Goal: Task Accomplishment & Management: Complete application form

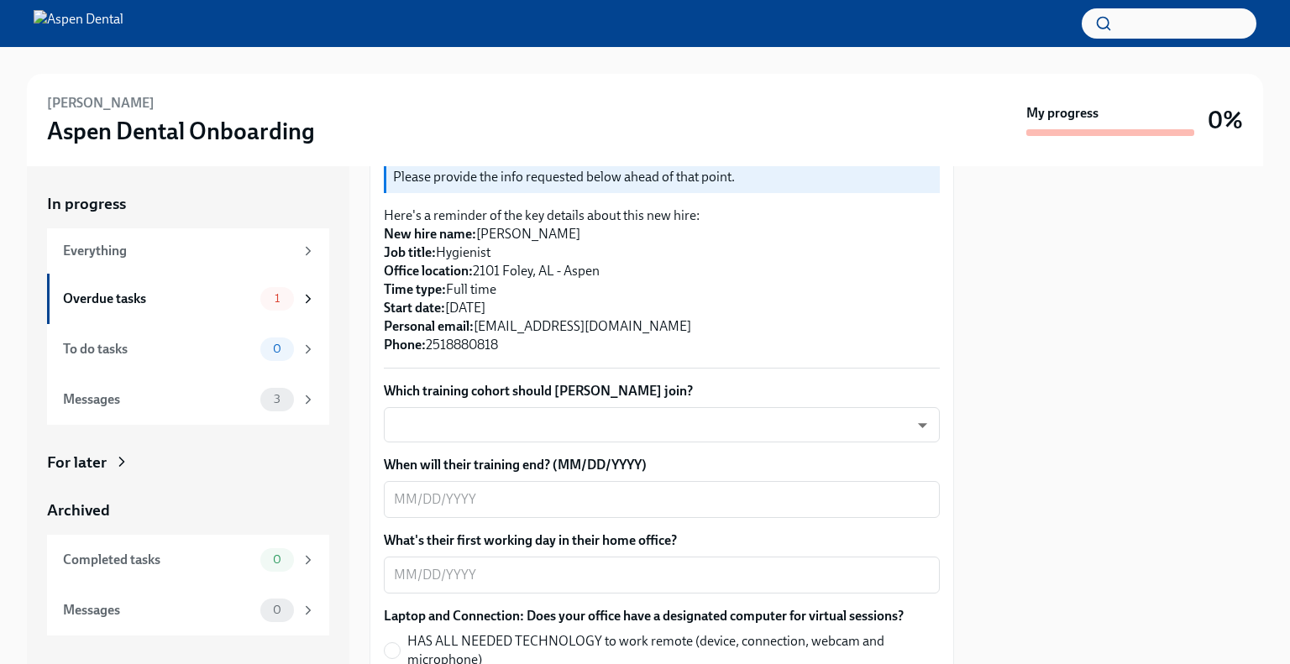
scroll to position [252, 0]
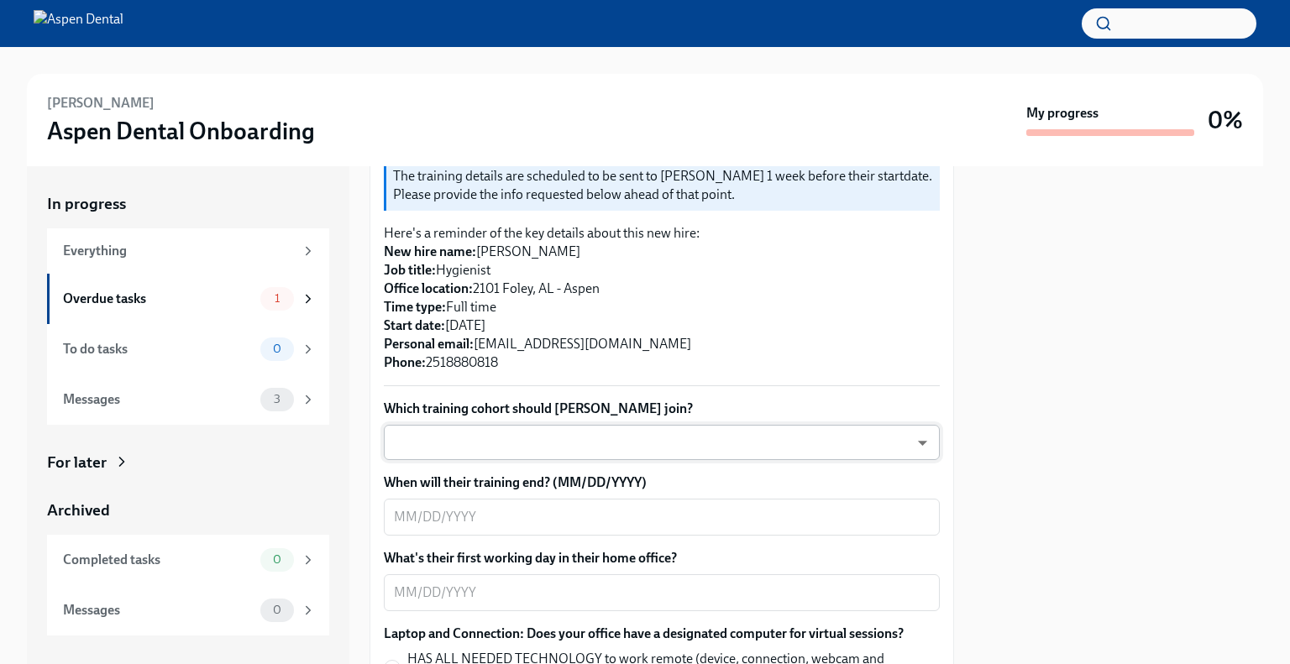
click at [598, 436] on body "[PERSON_NAME] Aspen Dental Onboarding My progress 0% In progress Everything Ove…" at bounding box center [645, 332] width 1290 height 664
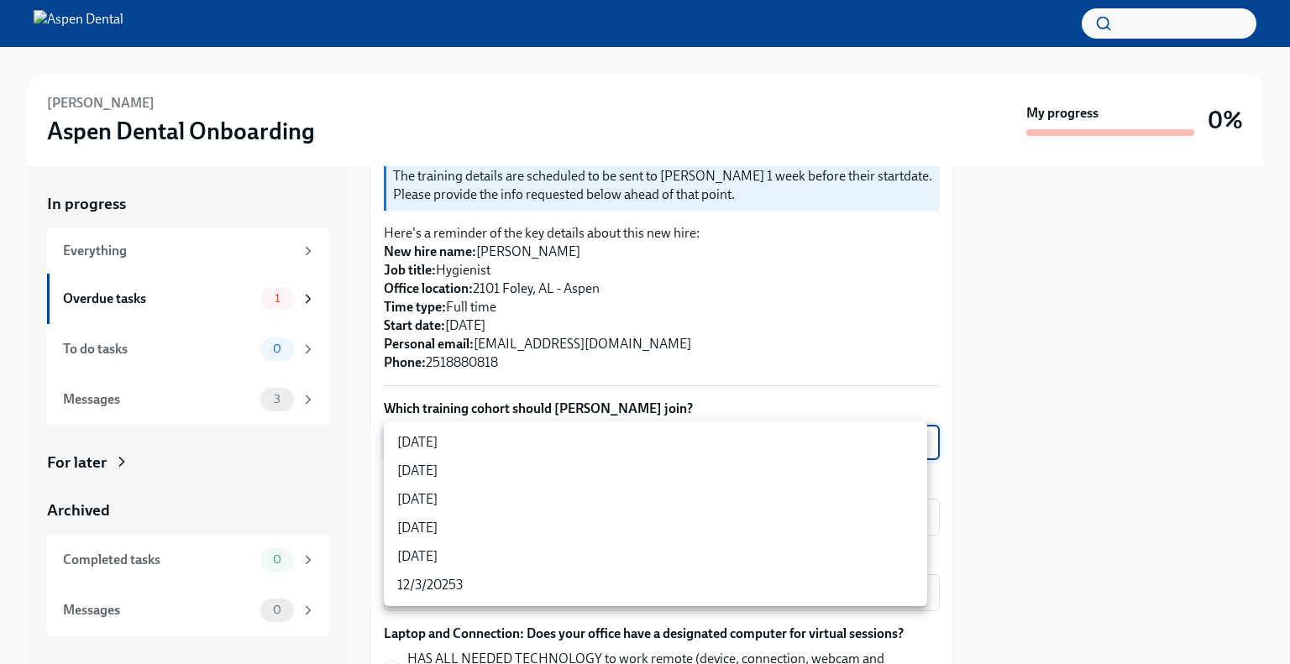
click at [578, 506] on li "[DATE]" at bounding box center [655, 499] width 543 height 29
type input "xIpes1xNG"
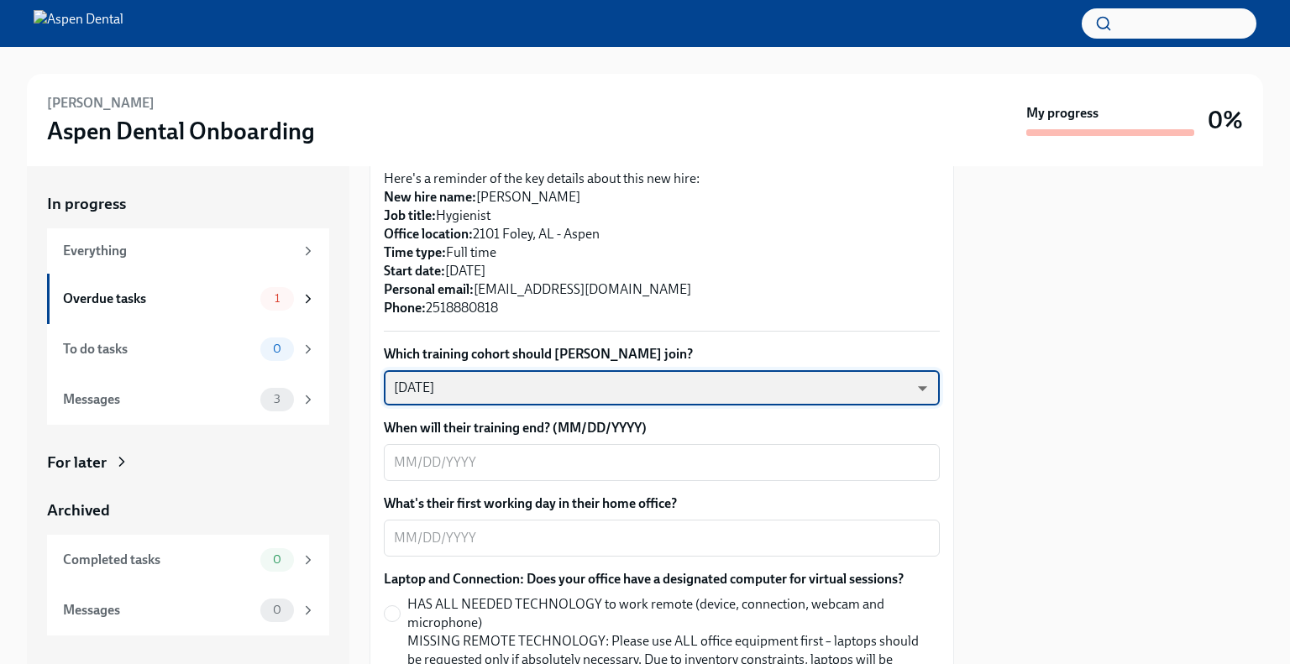
scroll to position [336, 0]
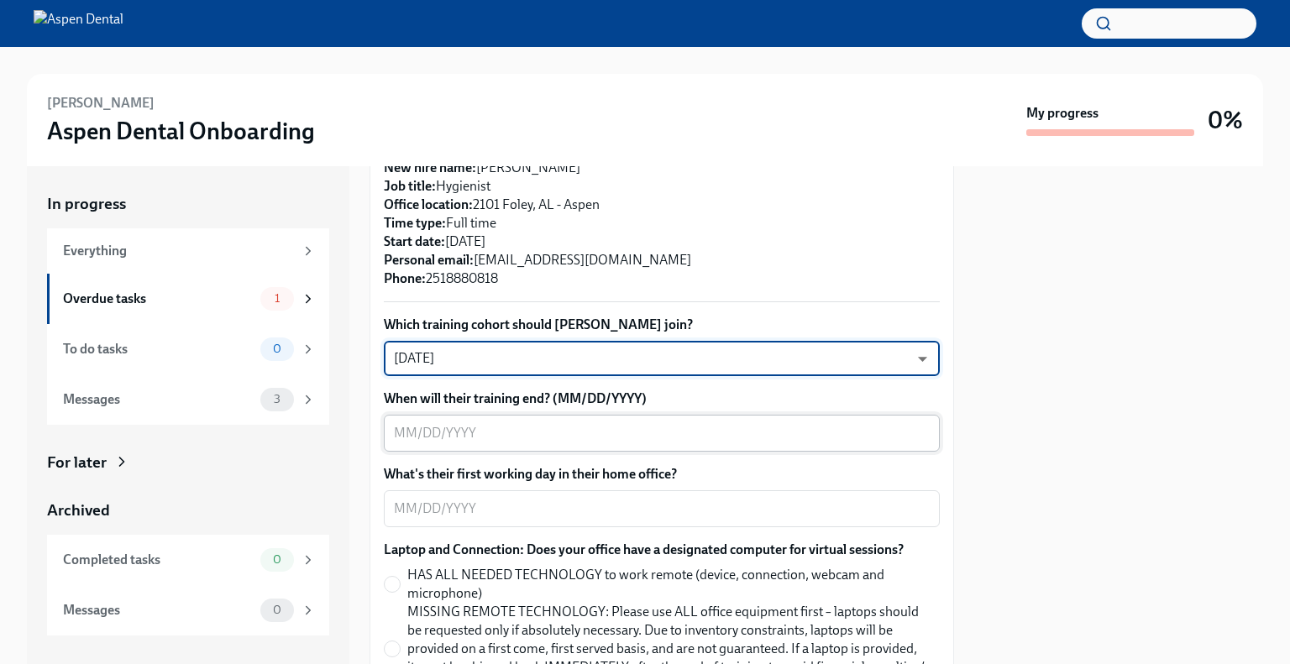
click at [601, 427] on textarea "When will their training end? (MM/DD/YYYY)" at bounding box center [662, 433] width 536 height 20
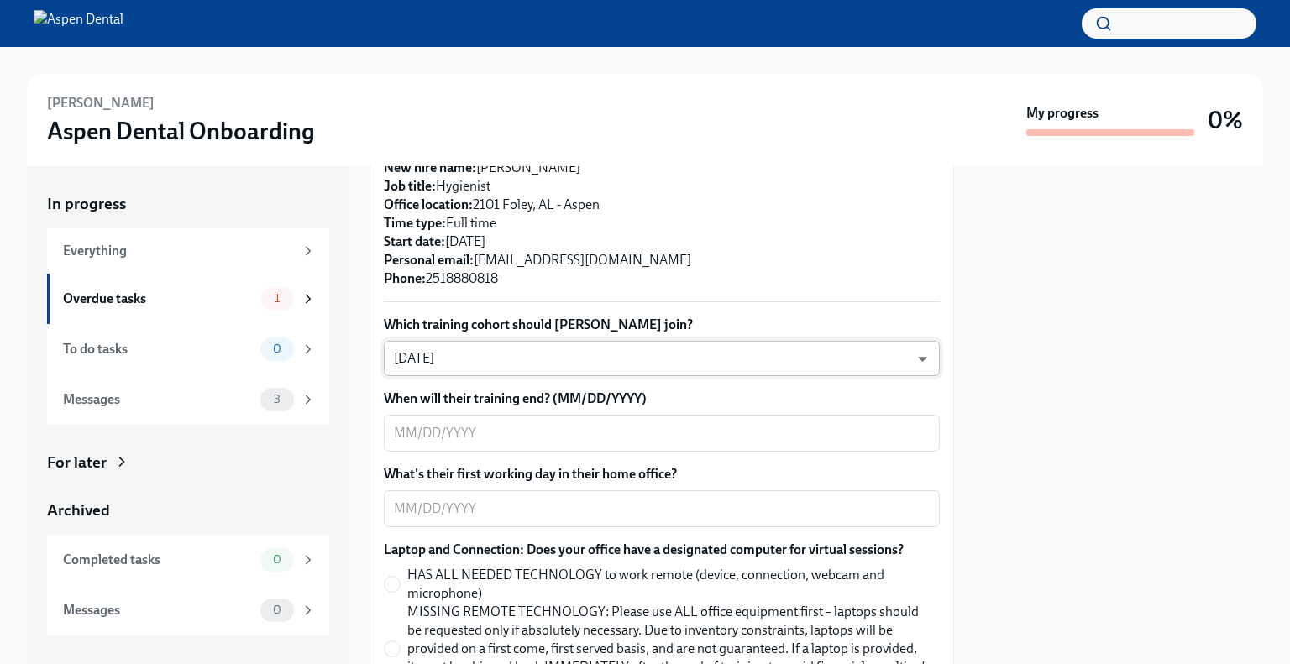
click at [507, 359] on body "[PERSON_NAME] Aspen Dental Onboarding My progress 0% In progress Everything Ove…" at bounding box center [645, 332] width 1290 height 664
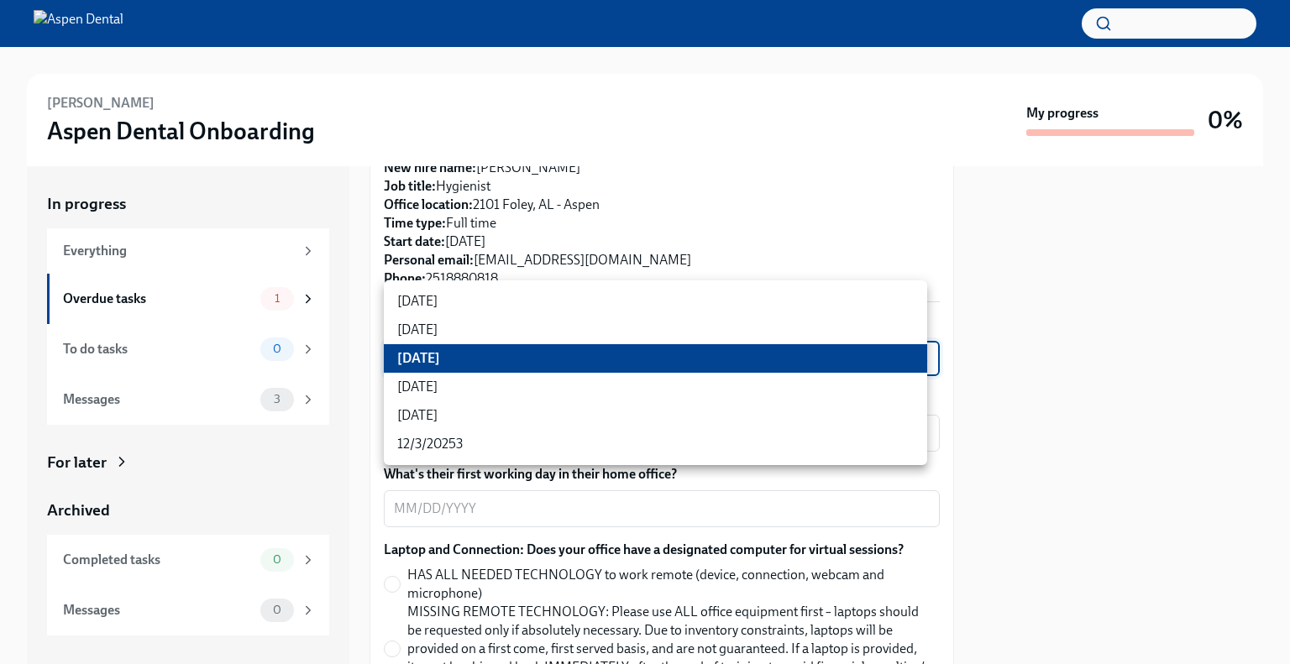
click at [507, 359] on li "[DATE]" at bounding box center [655, 358] width 543 height 29
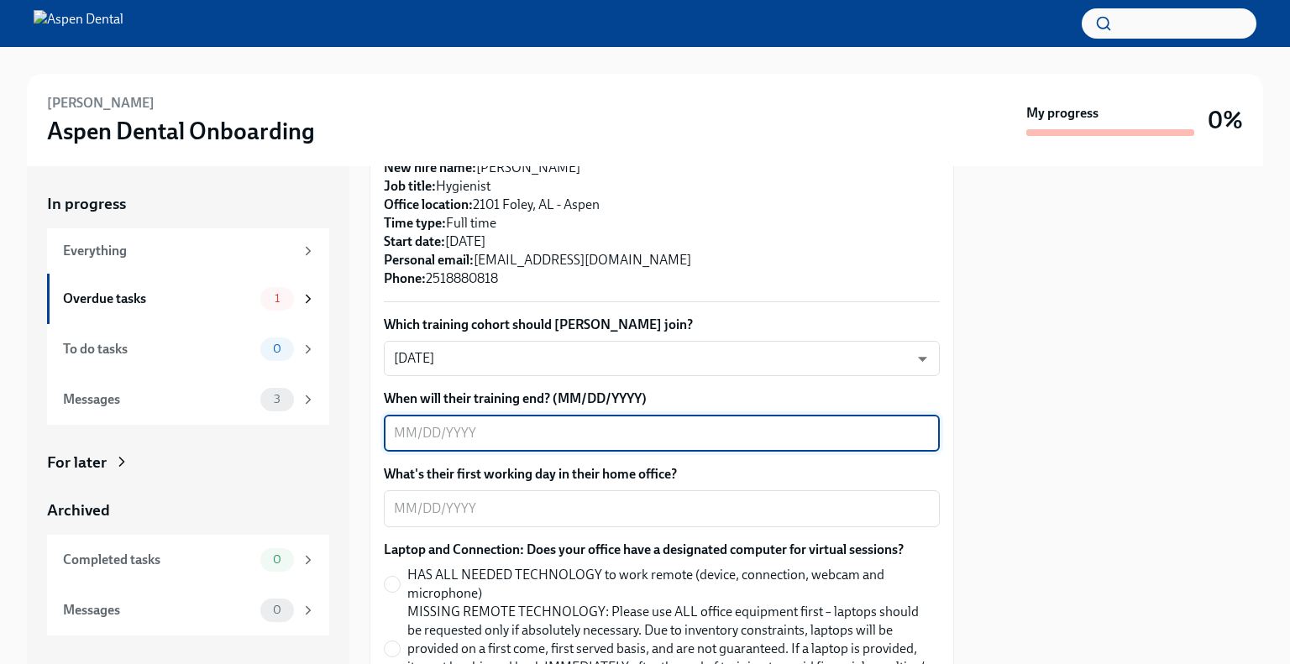
click at [618, 427] on textarea "When will their training end? (MM/DD/YYYY)" at bounding box center [662, 433] width 536 height 20
click at [416, 434] on textarea "When will their training end? (MM/DD/YYYY)" at bounding box center [662, 433] width 536 height 20
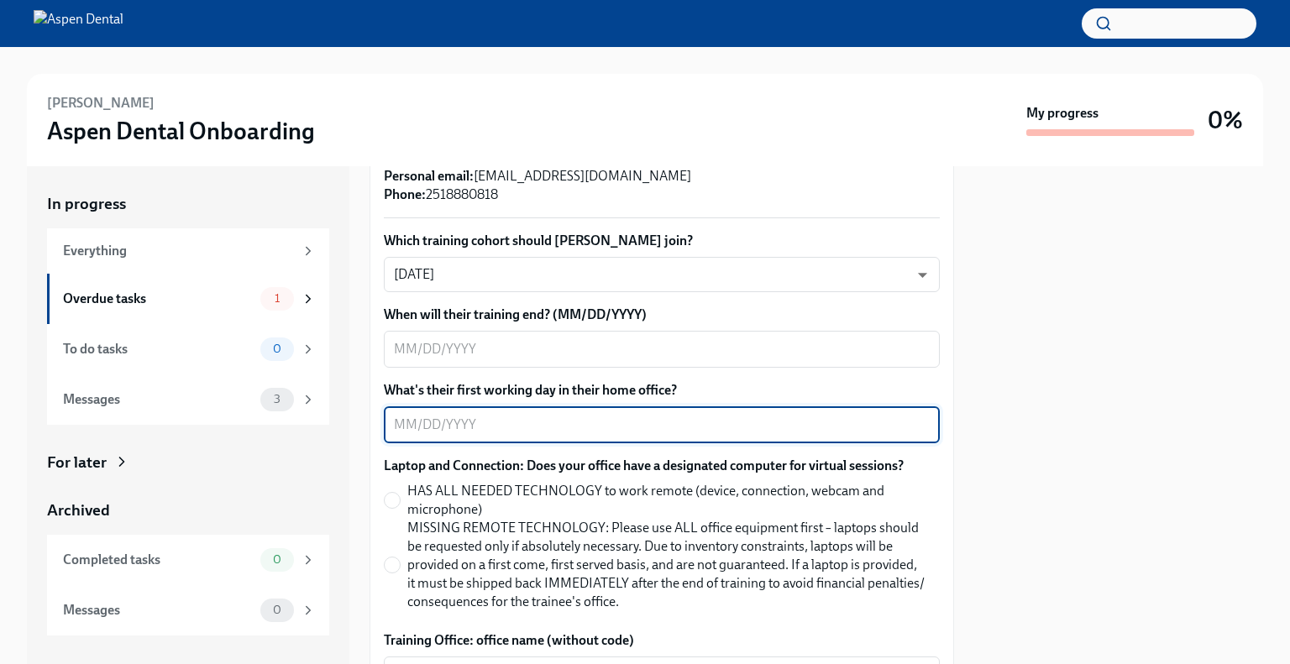
click at [406, 425] on textarea "What's their first working day in their home office?" at bounding box center [662, 425] width 536 height 20
type textarea "1"
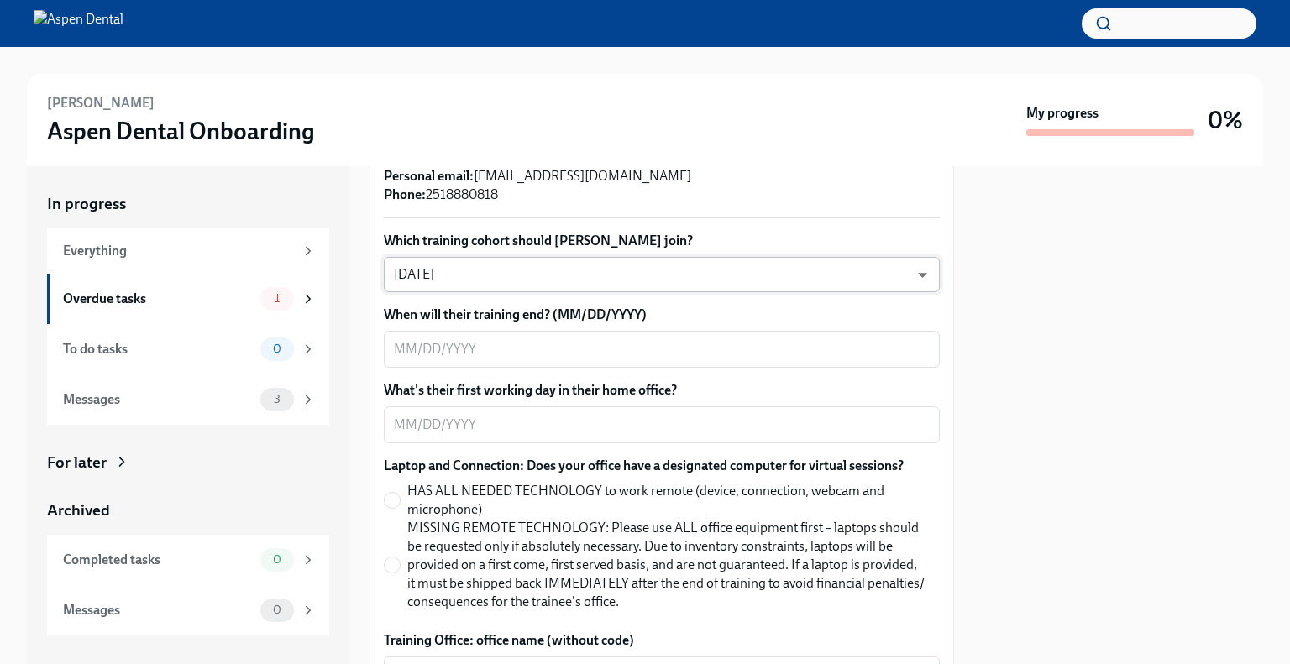
click at [517, 278] on body "[PERSON_NAME] Aspen Dental Onboarding My progress 0% In progress Everything Ove…" at bounding box center [645, 332] width 1290 height 664
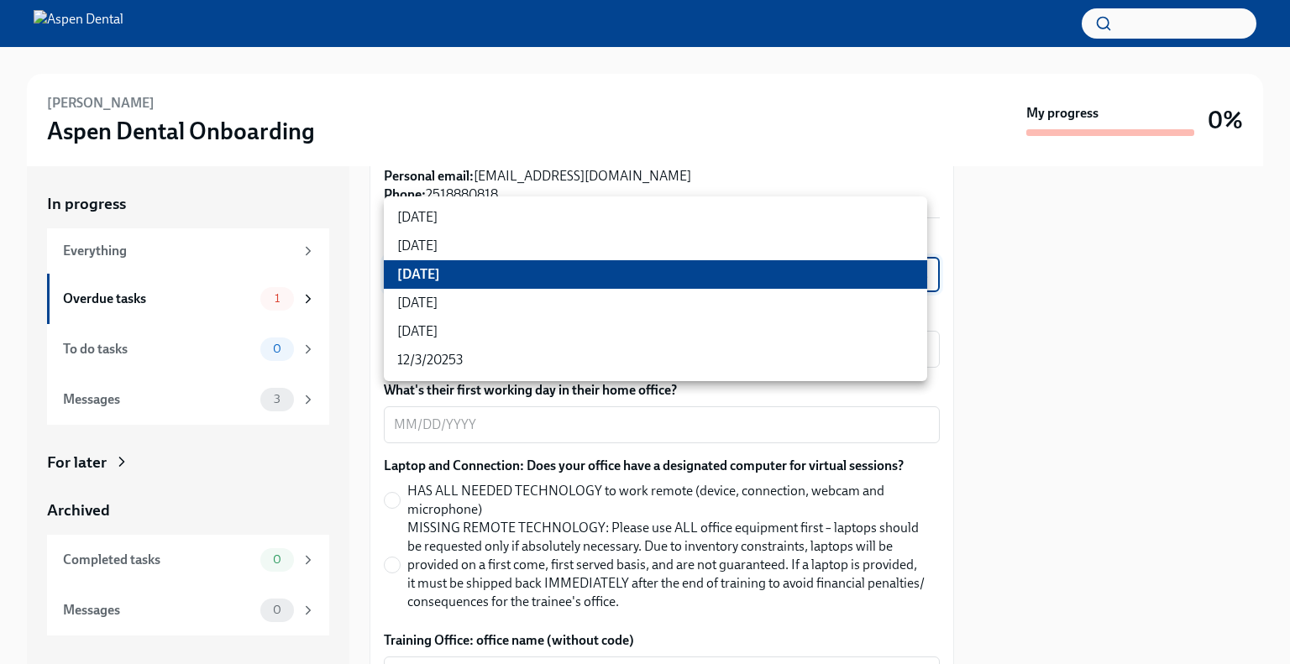
click at [457, 271] on li "[DATE]" at bounding box center [655, 274] width 543 height 29
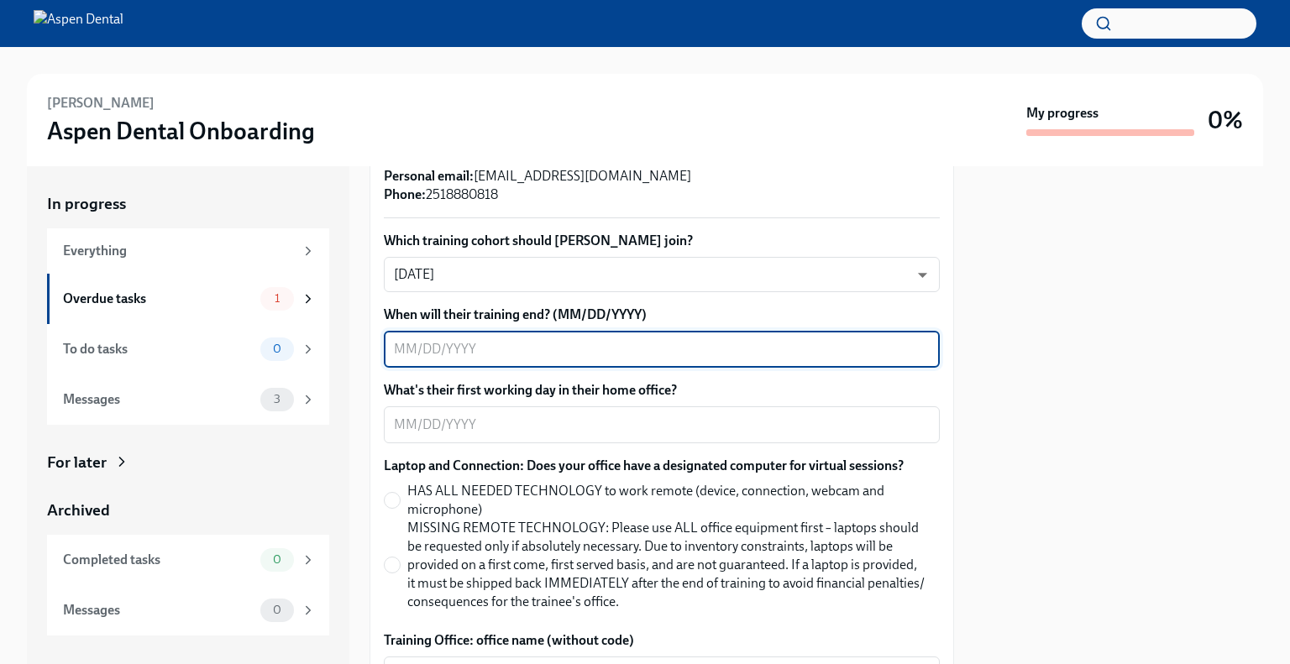
click at [506, 349] on textarea "When will their training end? (MM/DD/YYYY)" at bounding box center [662, 349] width 536 height 20
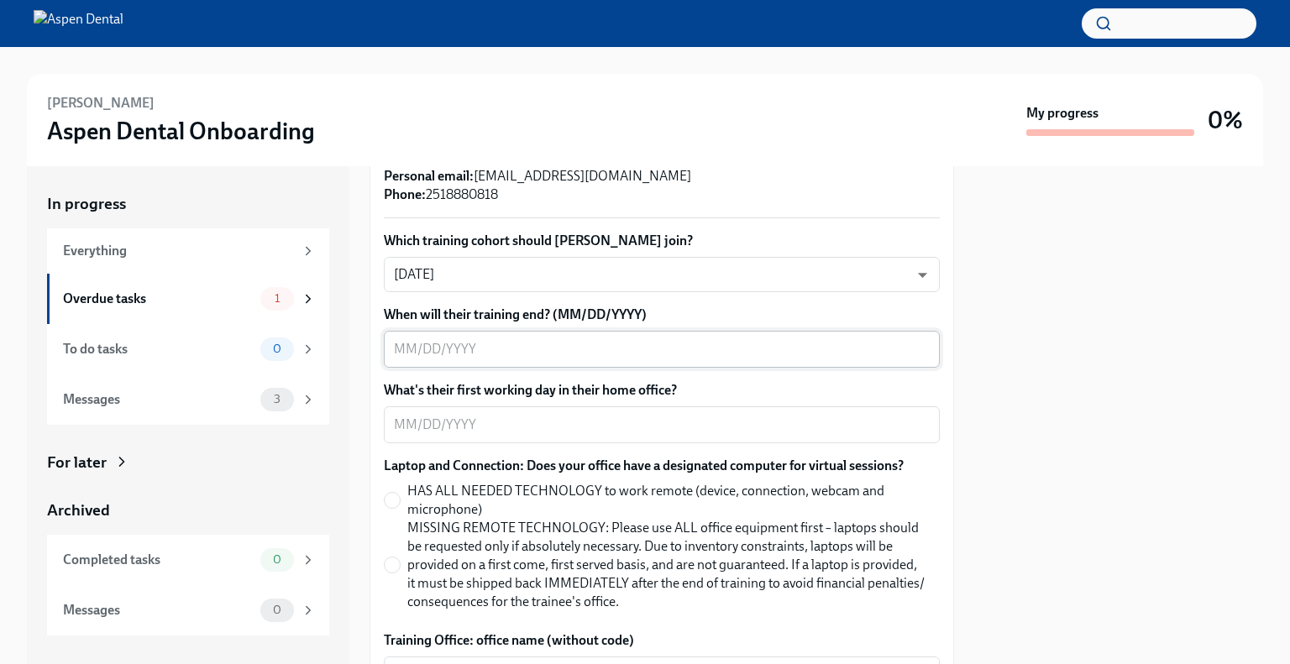
click at [469, 351] on textarea "When will their training end? (MM/DD/YYYY)" at bounding box center [662, 349] width 536 height 20
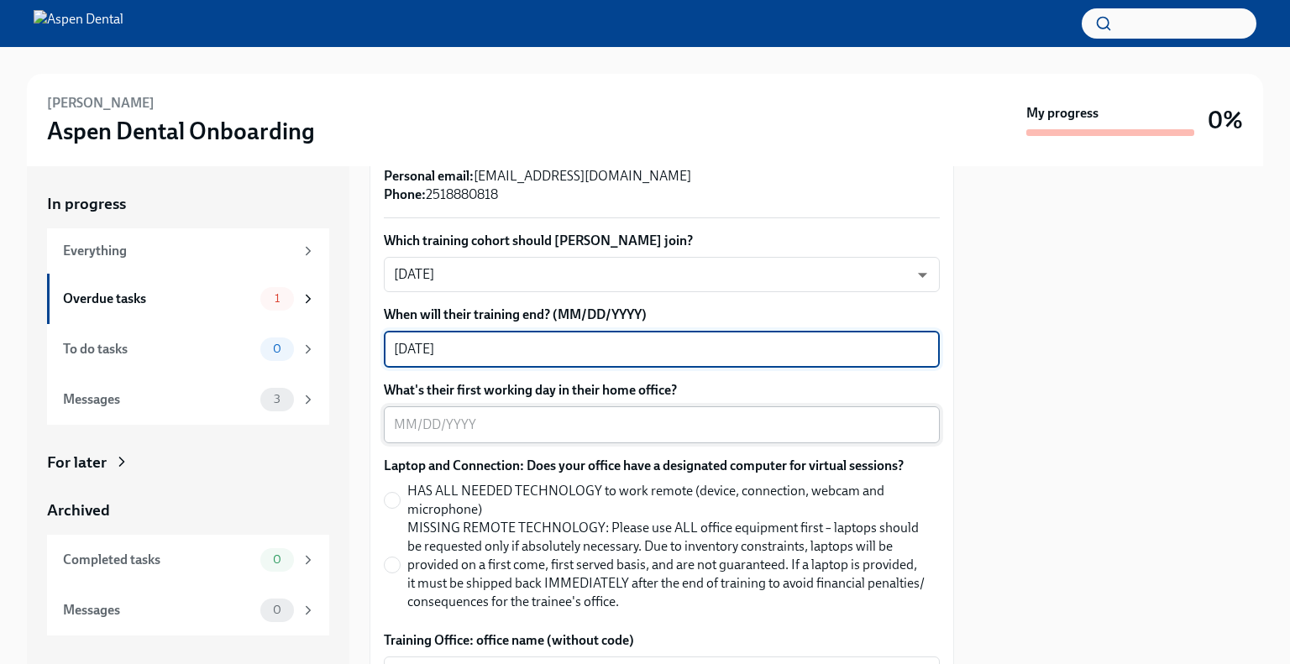
type textarea "[DATE]"
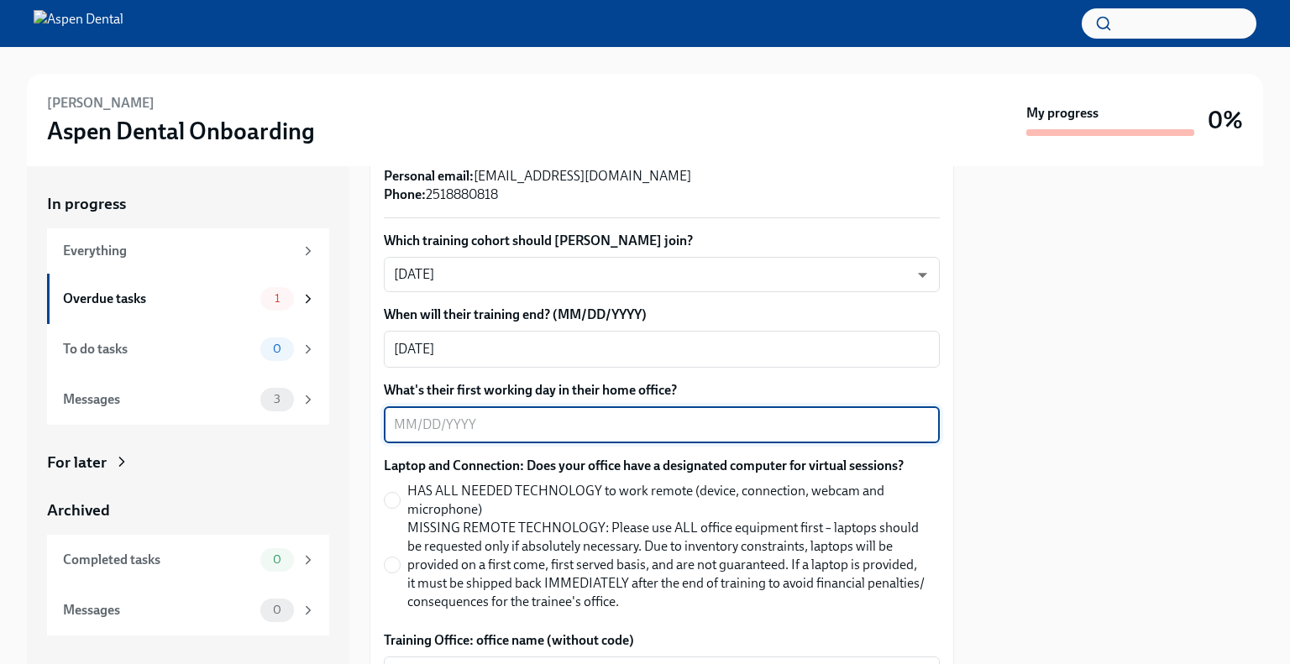
click at [400, 426] on textarea "What's their first working day in their home office?" at bounding box center [662, 425] width 536 height 20
drag, startPoint x: 401, startPoint y: 422, endPoint x: 418, endPoint y: 422, distance: 16.8
click at [403, 422] on textarea "What's their first working day in their home office?" at bounding box center [662, 425] width 536 height 20
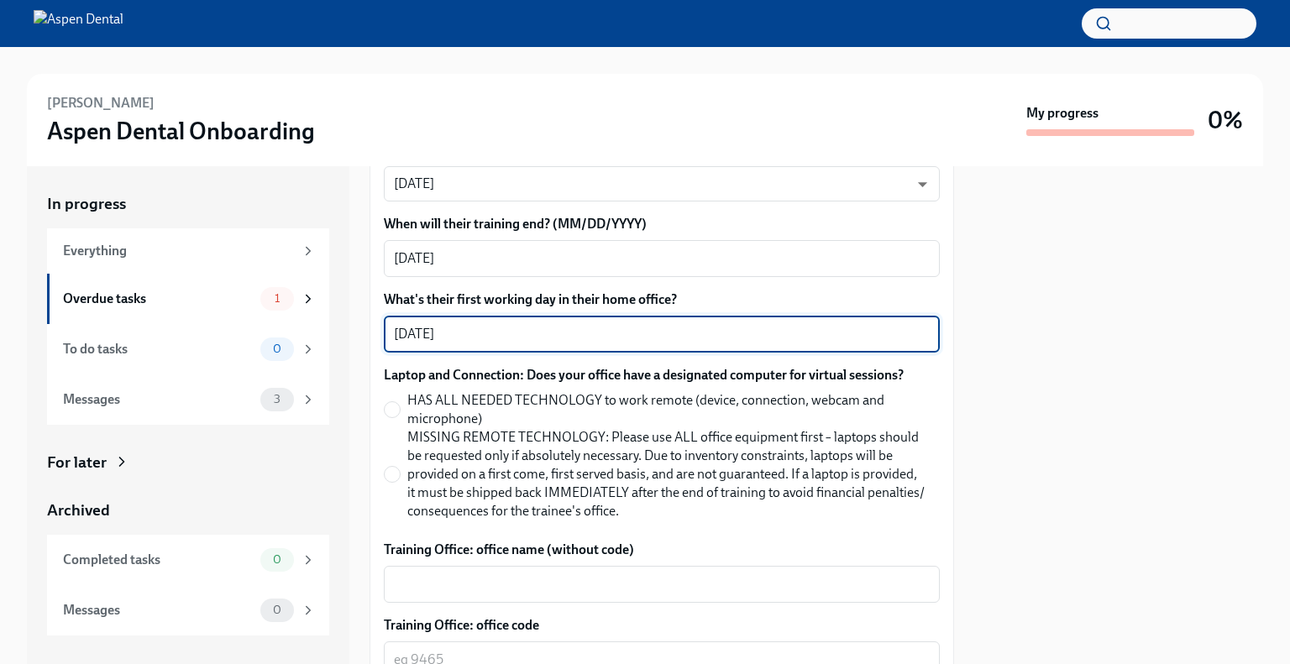
scroll to position [588, 0]
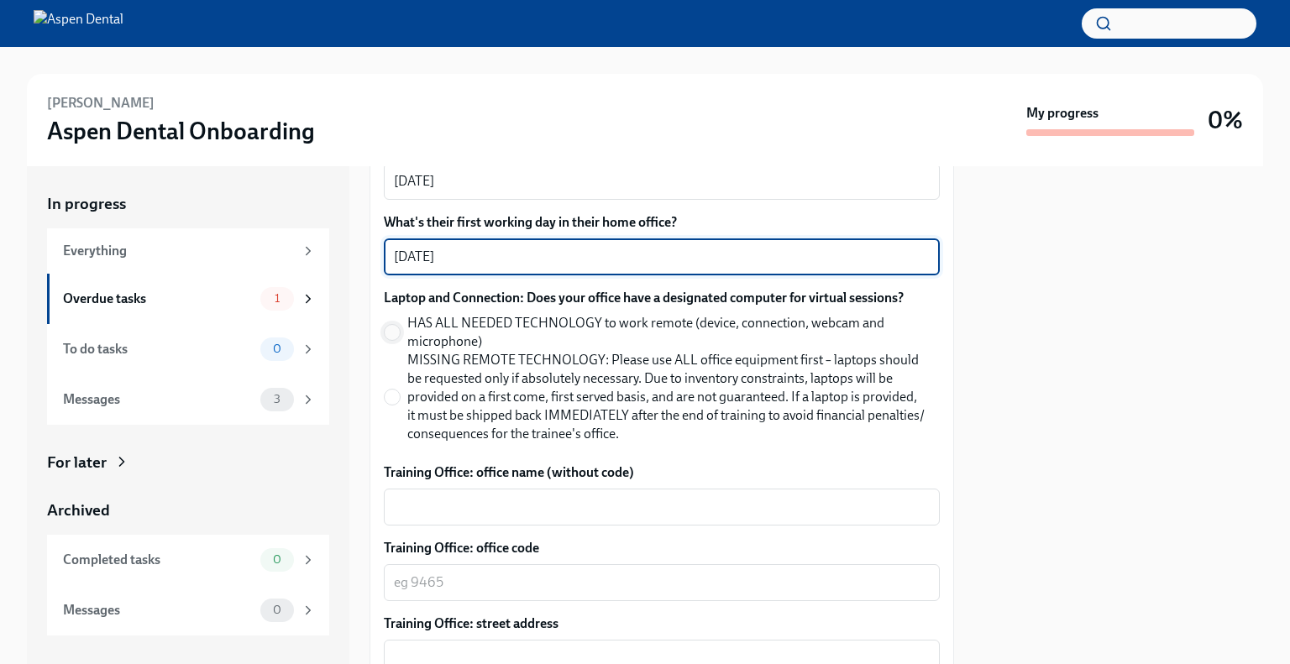
type textarea "[DATE]"
click at [396, 338] on input "HAS ALL NEEDED TECHNOLOGY to work remote (device, connection, webcam and microp…" at bounding box center [392, 332] width 15 height 15
radio input "true"
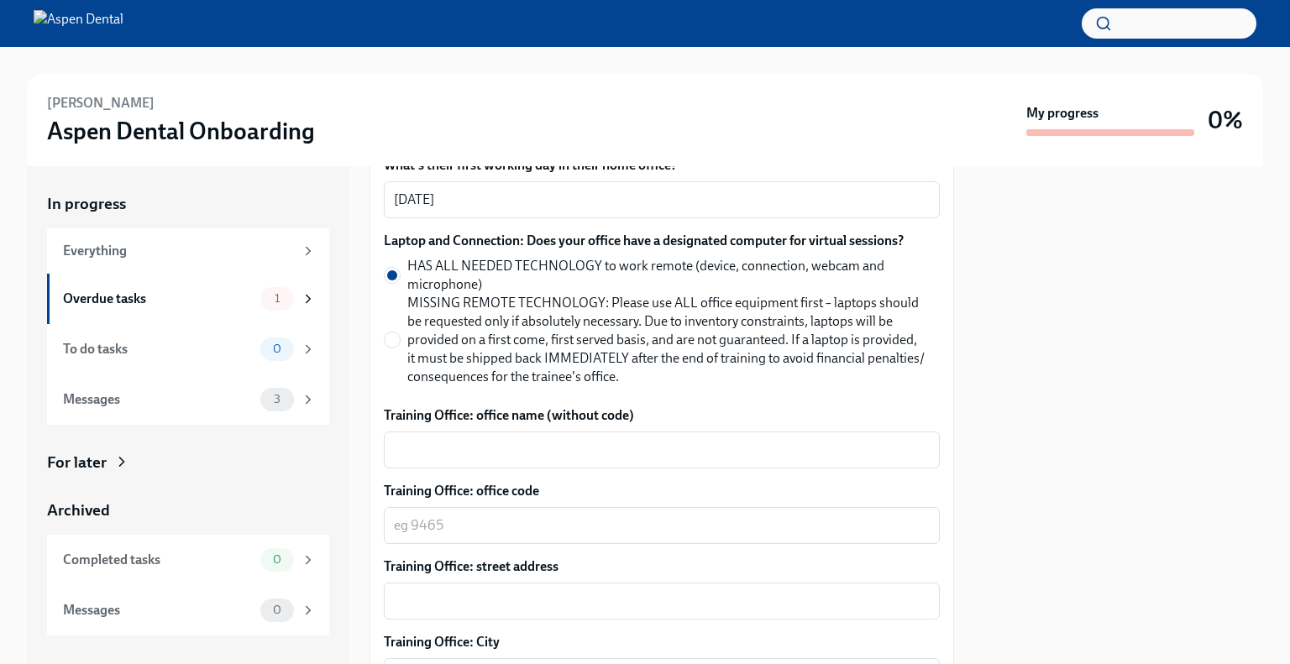
scroll to position [756, 0]
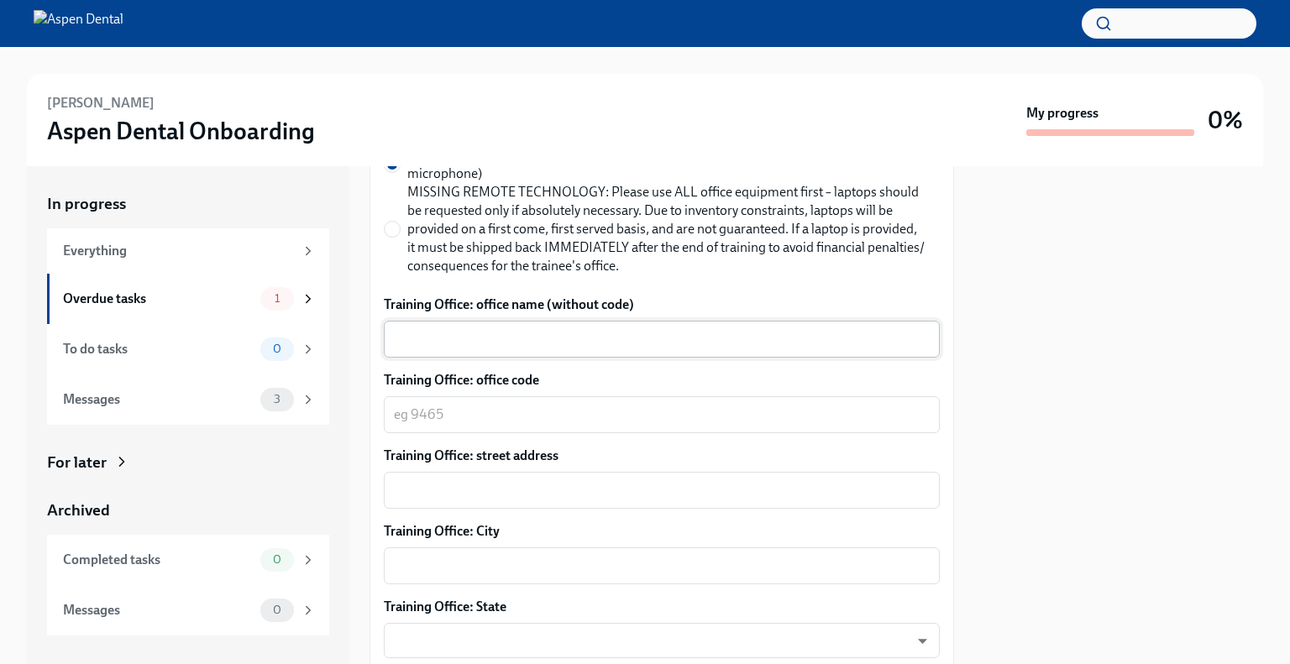
click at [460, 344] on textarea "Training Office: office name (without code)" at bounding box center [662, 339] width 536 height 20
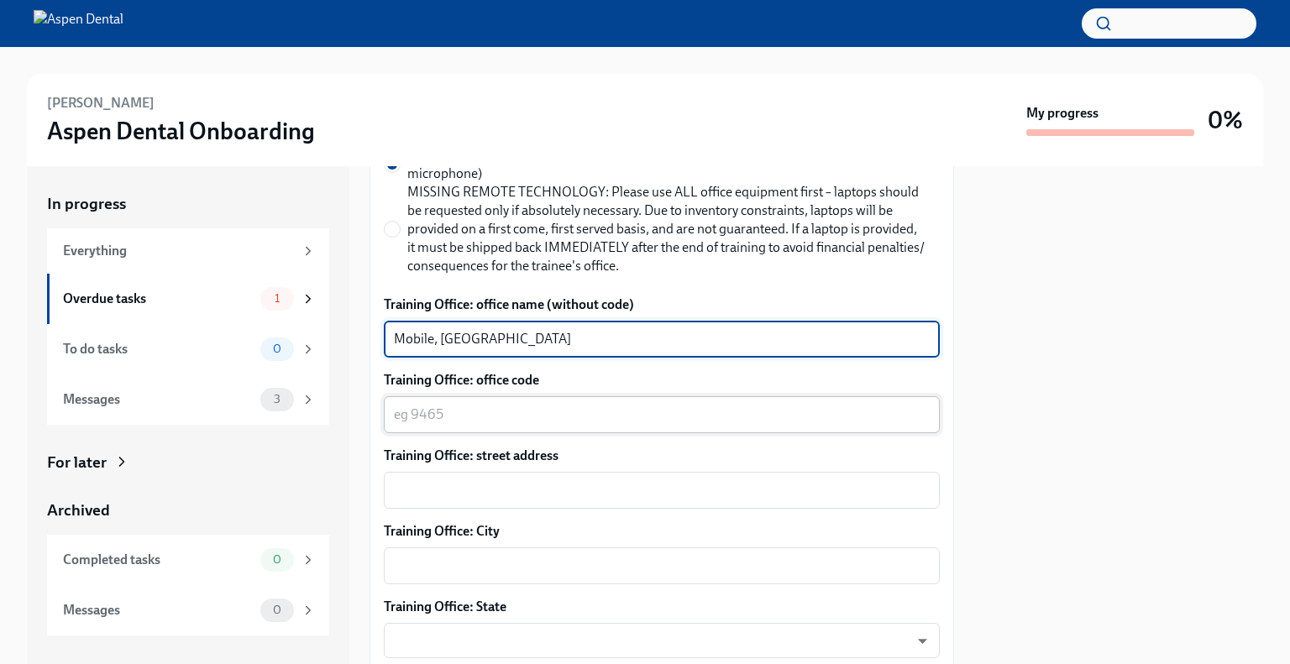
type textarea "Mobile, [GEOGRAPHIC_DATA]"
click at [404, 412] on textarea "Training Office: office code" at bounding box center [662, 415] width 536 height 20
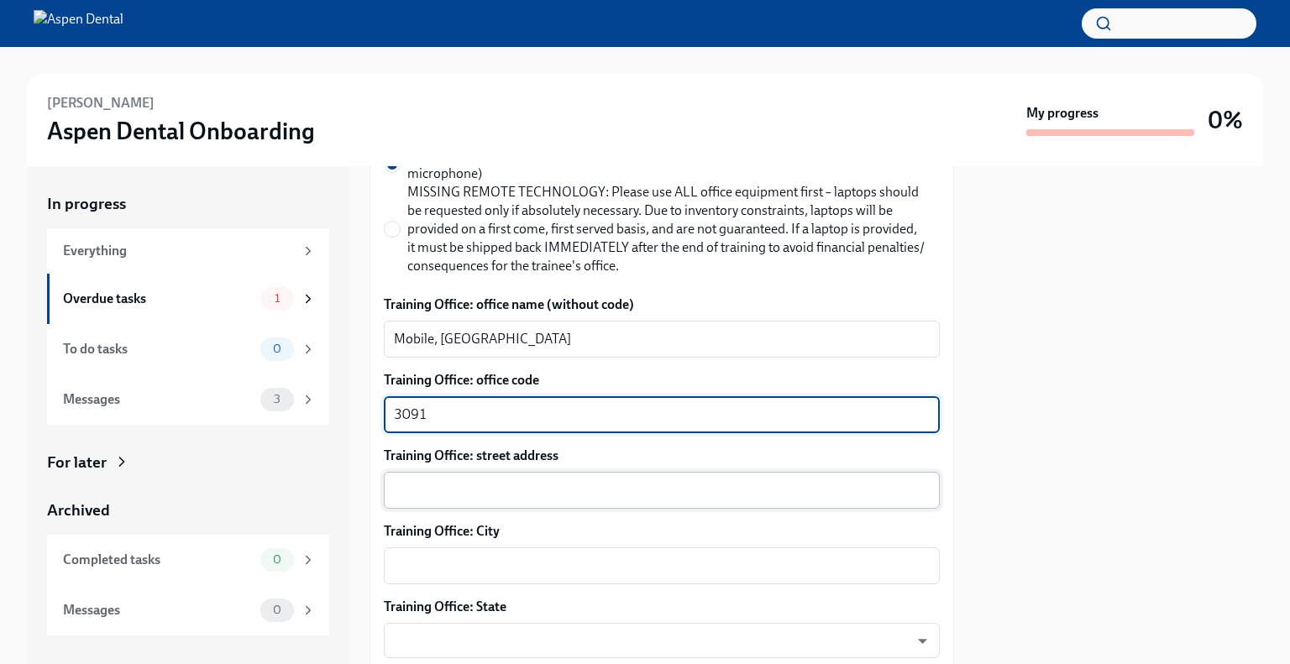
type textarea "3091"
click at [443, 490] on textarea "Training Office: street address" at bounding box center [662, 490] width 536 height 20
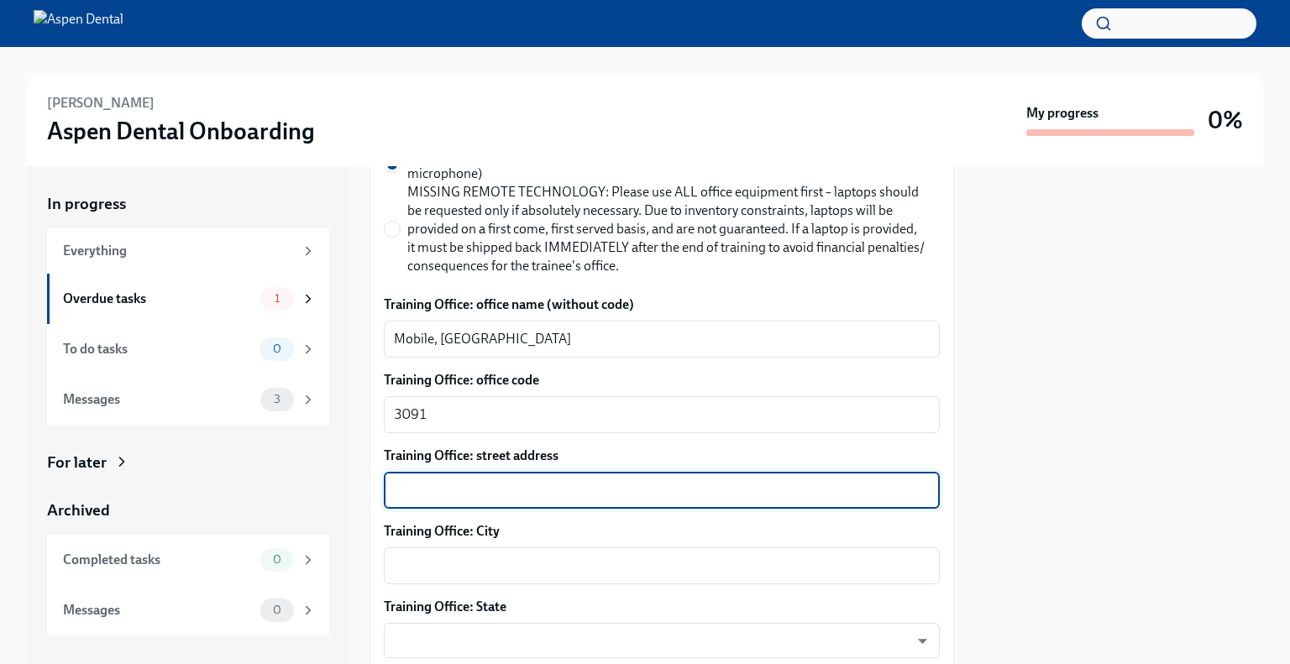
click at [447, 493] on textarea "Training Office: street address" at bounding box center [662, 490] width 536 height 20
paste textarea "[STREET_ADDRESS]"
drag, startPoint x: 699, startPoint y: 480, endPoint x: 559, endPoint y: 490, distance: 139.7
click at [559, 490] on textarea "[STREET_ADDRESS]" at bounding box center [662, 490] width 536 height 20
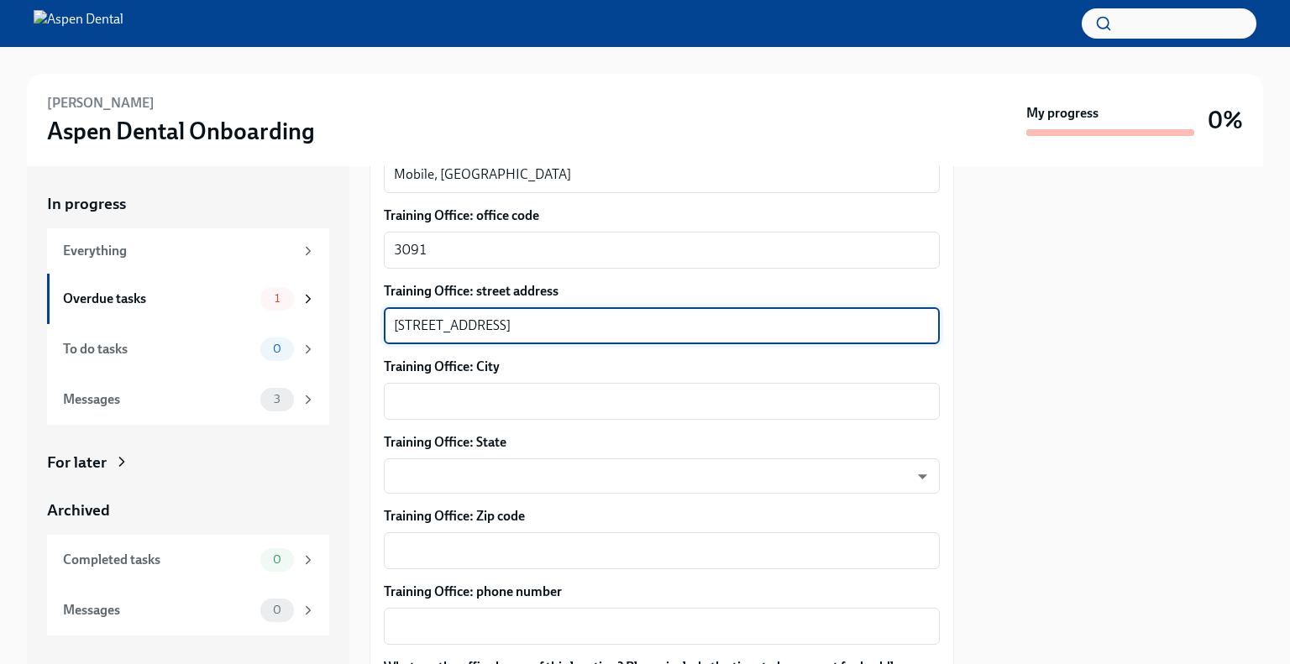
scroll to position [924, 0]
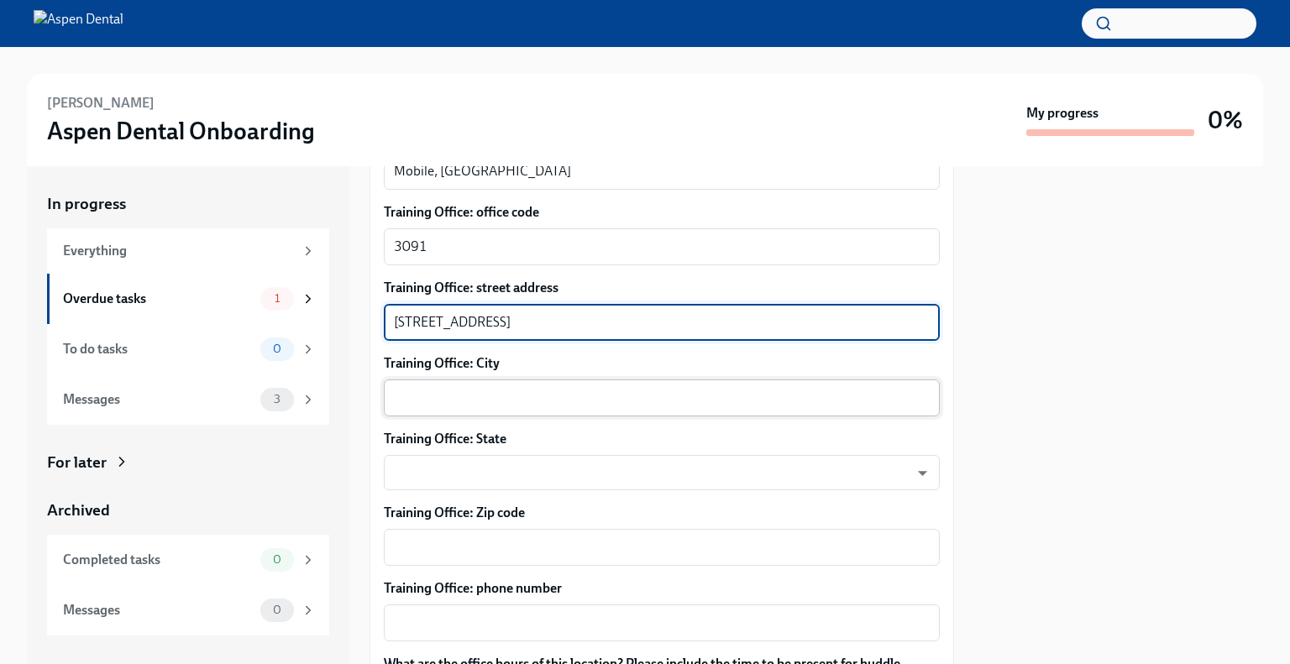
type textarea "[STREET_ADDRESS]"
click at [437, 392] on textarea "Training Office: City" at bounding box center [662, 398] width 536 height 20
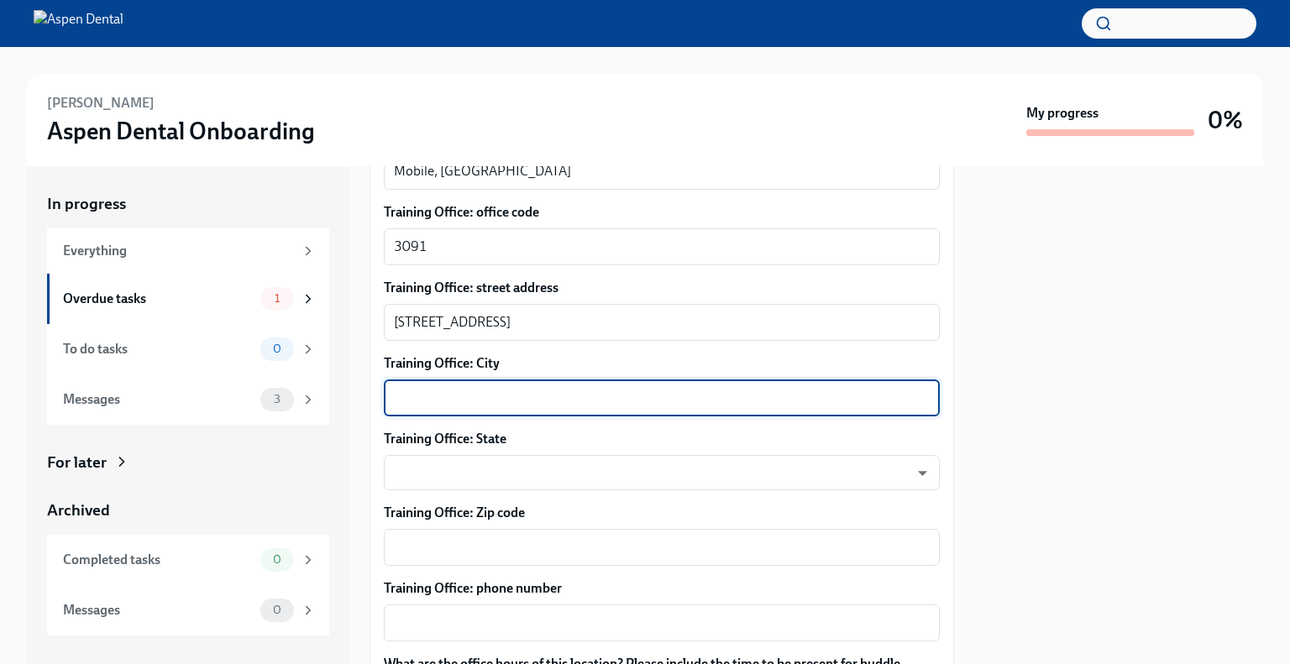
paste textarea "Mobile, AL 36608"
drag, startPoint x: 531, startPoint y: 405, endPoint x: 433, endPoint y: 398, distance: 97.6
click at [433, 398] on textarea "Mobile, AL 36608" at bounding box center [662, 398] width 536 height 20
type textarea "Mobile"
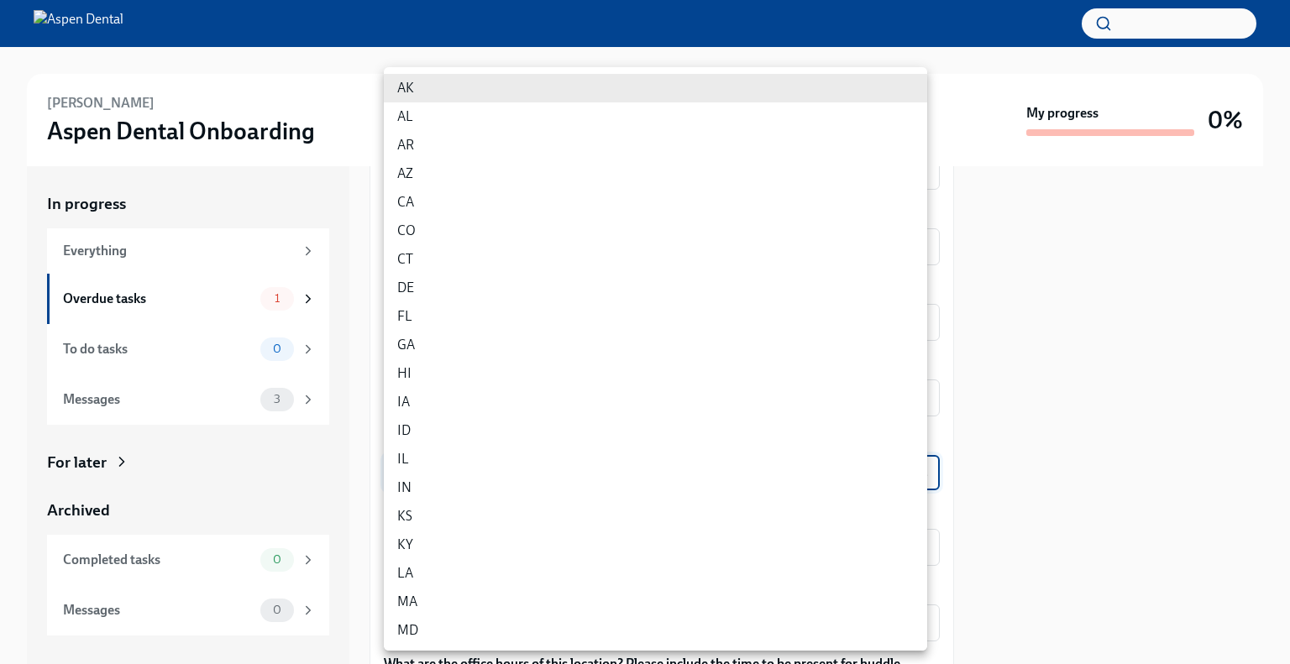
drag, startPoint x: 424, startPoint y: 462, endPoint x: 413, endPoint y: 457, distance: 12.0
click at [423, 462] on body "[PERSON_NAME] Aspen Dental Onboarding My progress 0% In progress Everything Ove…" at bounding box center [645, 332] width 1290 height 664
click at [459, 118] on li "AL" at bounding box center [655, 116] width 543 height 29
type input "NIdVGOS1S"
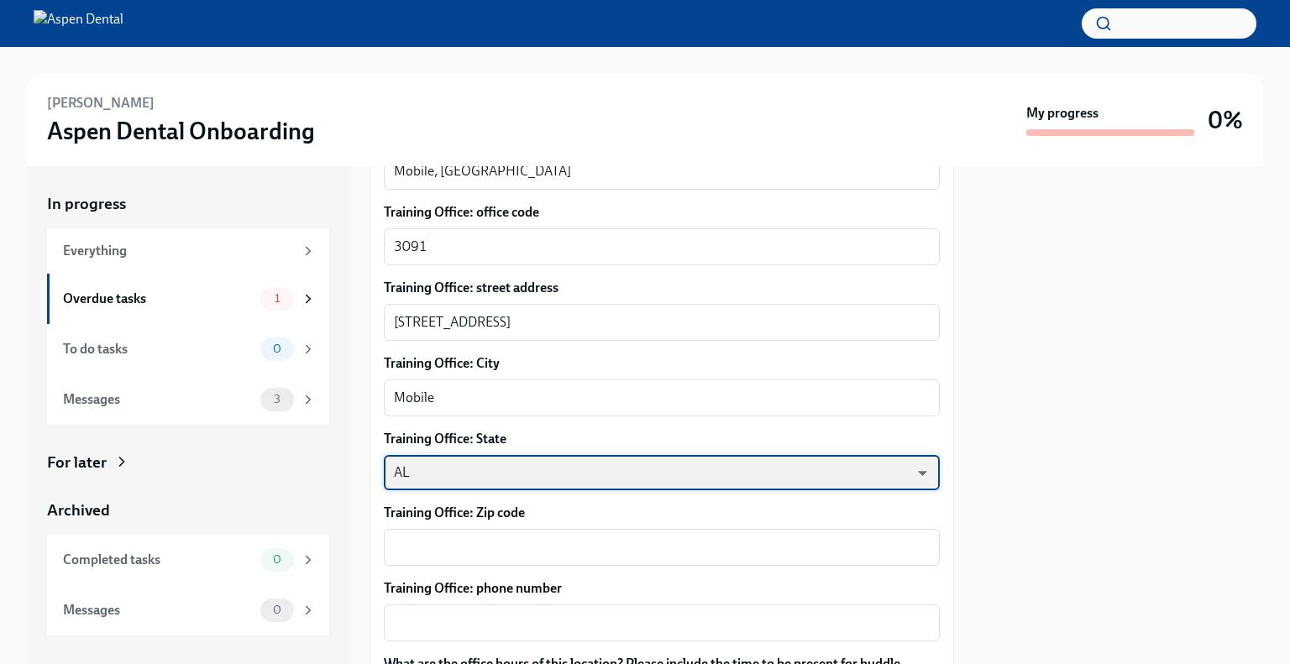
scroll to position [1092, 0]
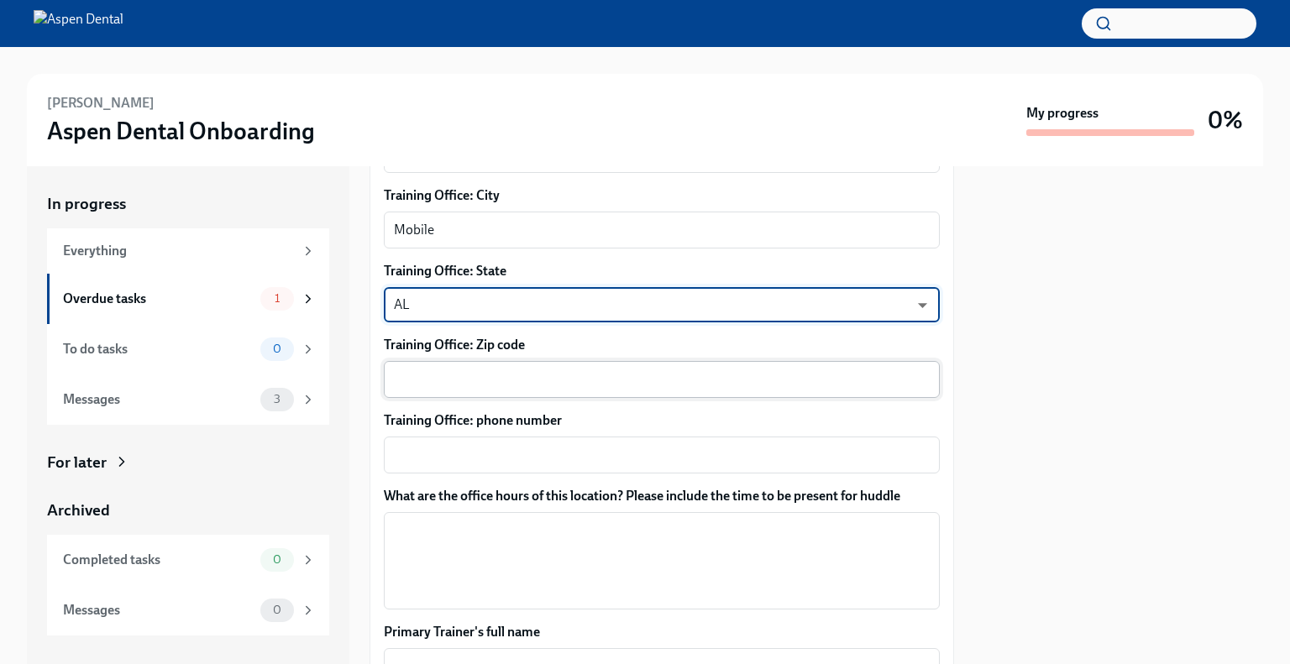
click at [467, 384] on textarea "Training Office: Zip code" at bounding box center [662, 379] width 536 height 20
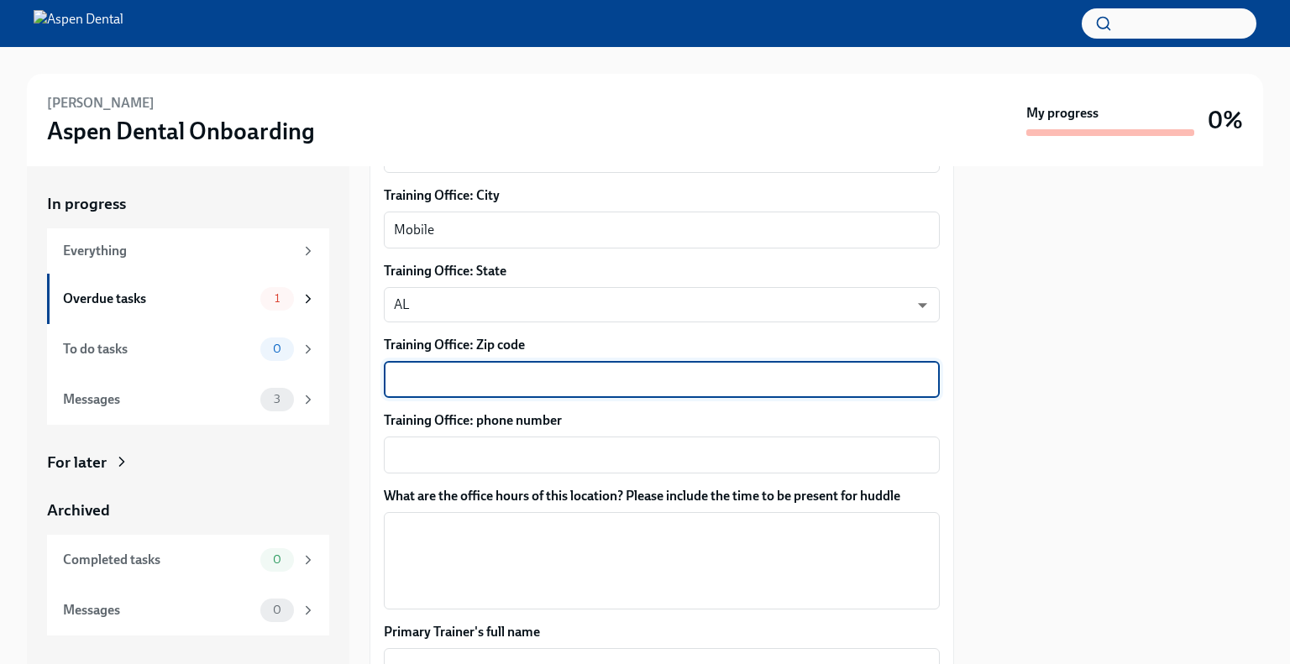
paste textarea "Mobile, AL 36608"
drag, startPoint x: 460, startPoint y: 376, endPoint x: 373, endPoint y: 370, distance: 87.5
click at [376, 375] on div "Please provide a few extra details so we can register [PERSON_NAME] for their v…" at bounding box center [661, 195] width 584 height 2042
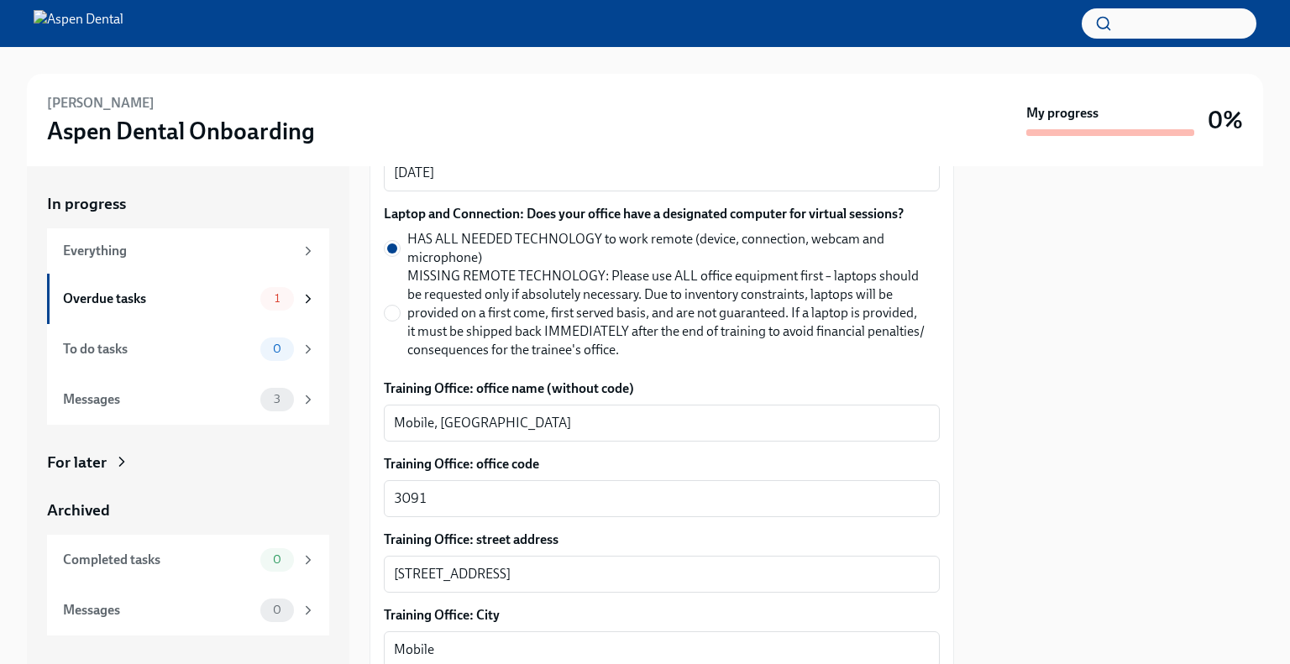
scroll to position [840, 0]
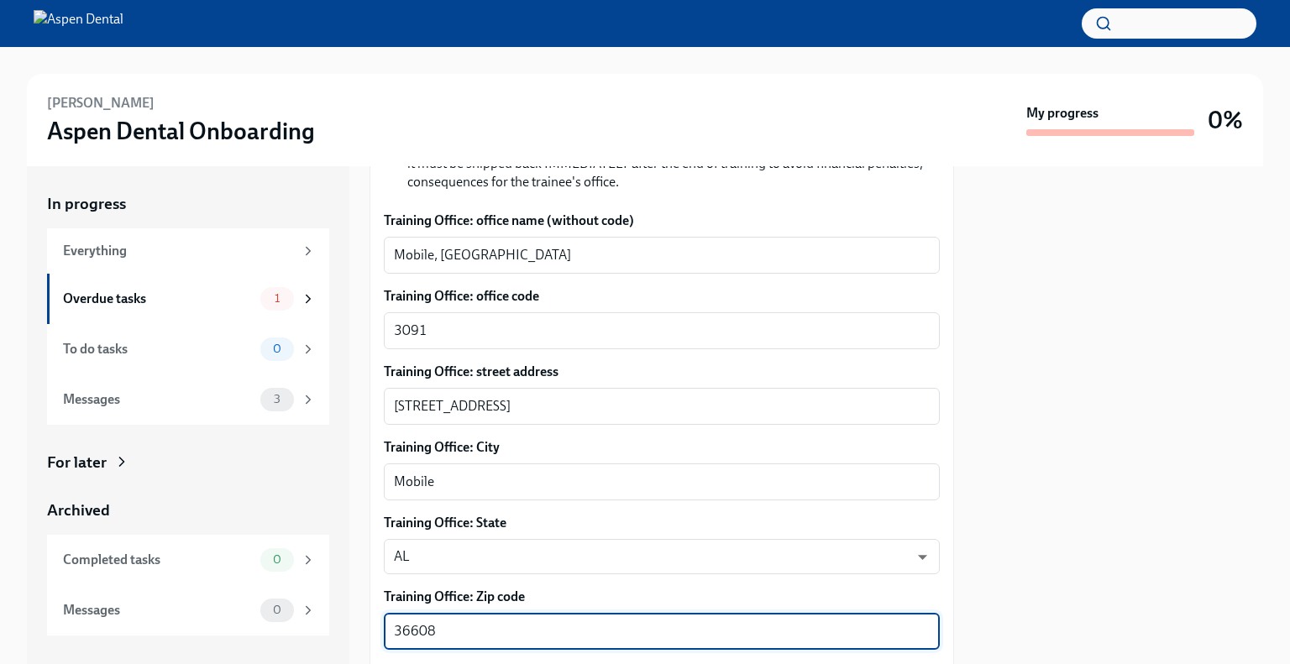
type textarea "36608"
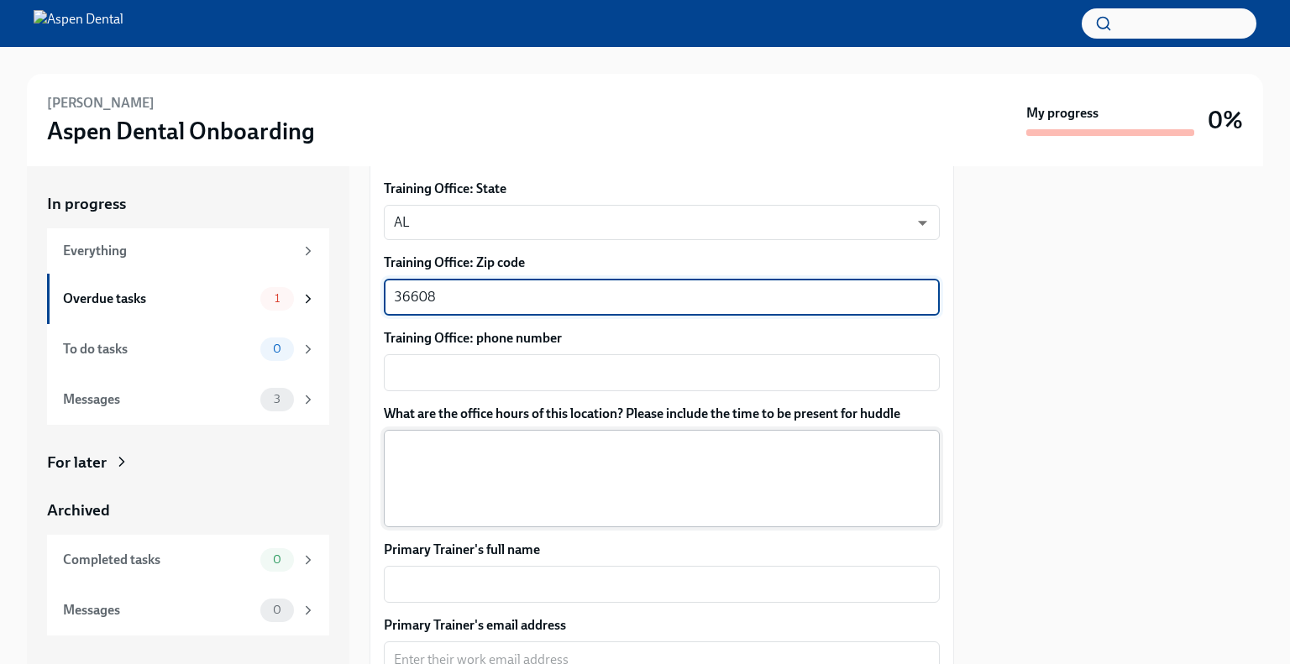
scroll to position [1176, 0]
click at [446, 379] on textarea "Training Office: phone number" at bounding box center [662, 371] width 536 height 20
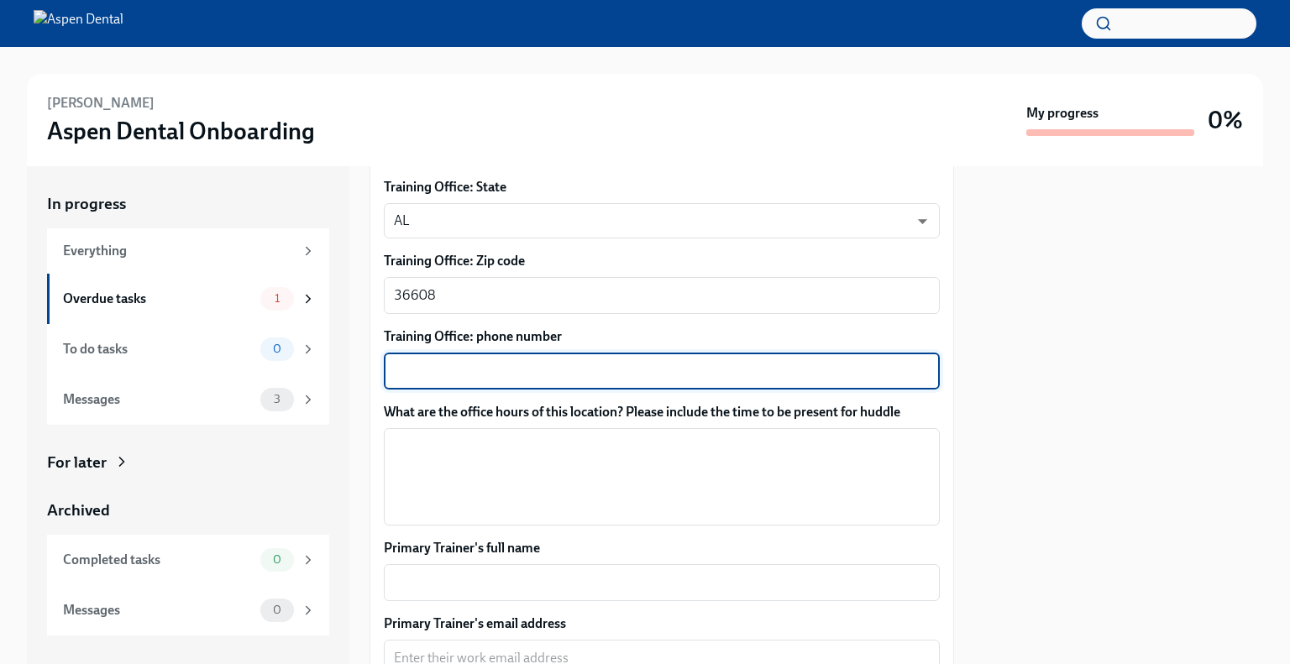
paste textarea "[PHONE_NUMBER]"
type textarea "[PHONE_NUMBER] option 2"
click at [493, 462] on textarea "What are the office hours of this location? Please include the time to be prese…" at bounding box center [662, 477] width 536 height 81
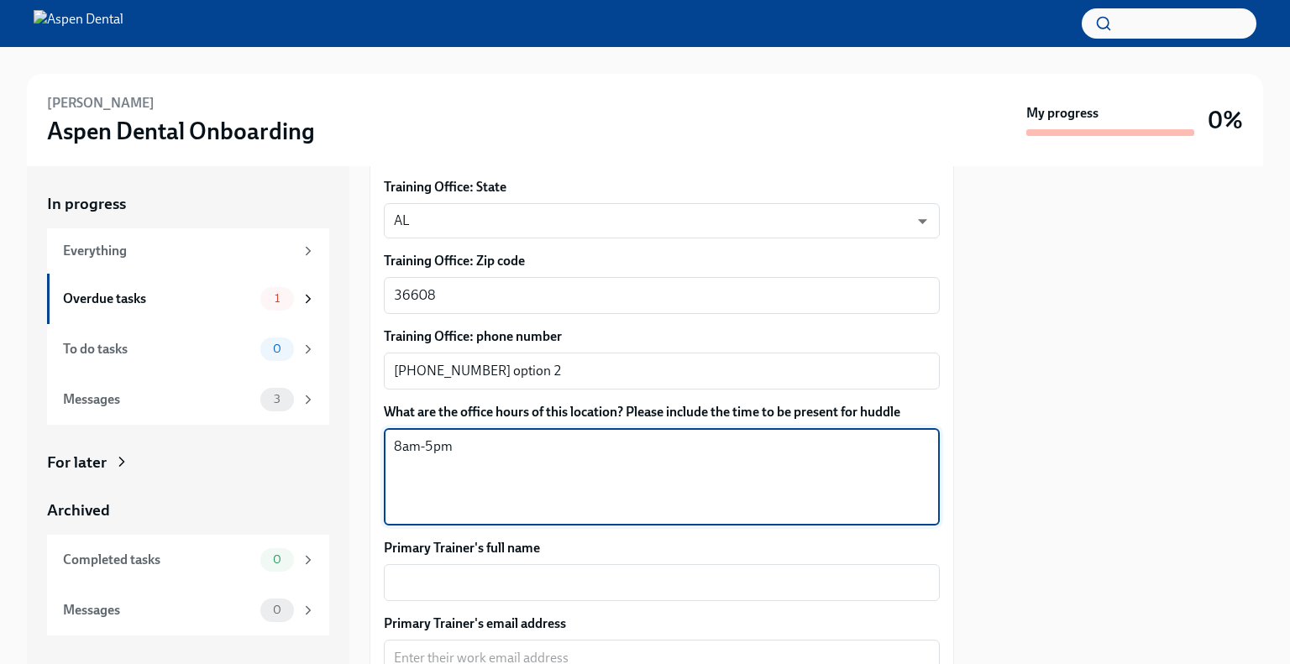
click at [485, 446] on textarea "8am-5pm" at bounding box center [662, 477] width 536 height 81
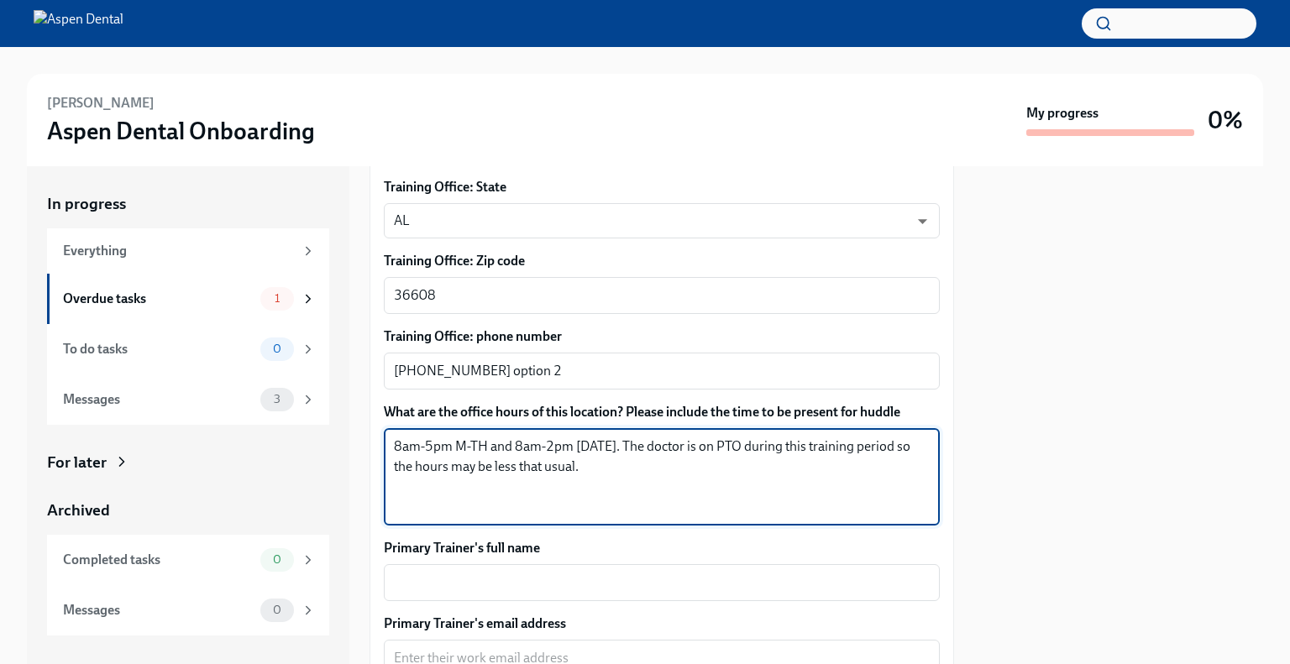
click at [611, 447] on textarea "8am-5pm M-TH and 8am-2pm [DATE]. The doctor is on PTO during this training peri…" at bounding box center [662, 477] width 536 height 81
click at [485, 441] on textarea "8am-5pm M-TH and 8am-2pm [DATE]. The doctor is on PTO during this training peri…" at bounding box center [662, 477] width 536 height 81
click at [516, 444] on textarea "8am-5pm M-TH; and 8am-2pm [DATE]. The doctor is on PTO during this training per…" at bounding box center [662, 477] width 536 height 81
click at [586, 446] on textarea "8am-5pm M-TH; 8am-2pm [DATE]. The doctor is on PTO during this training period …" at bounding box center [662, 477] width 536 height 81
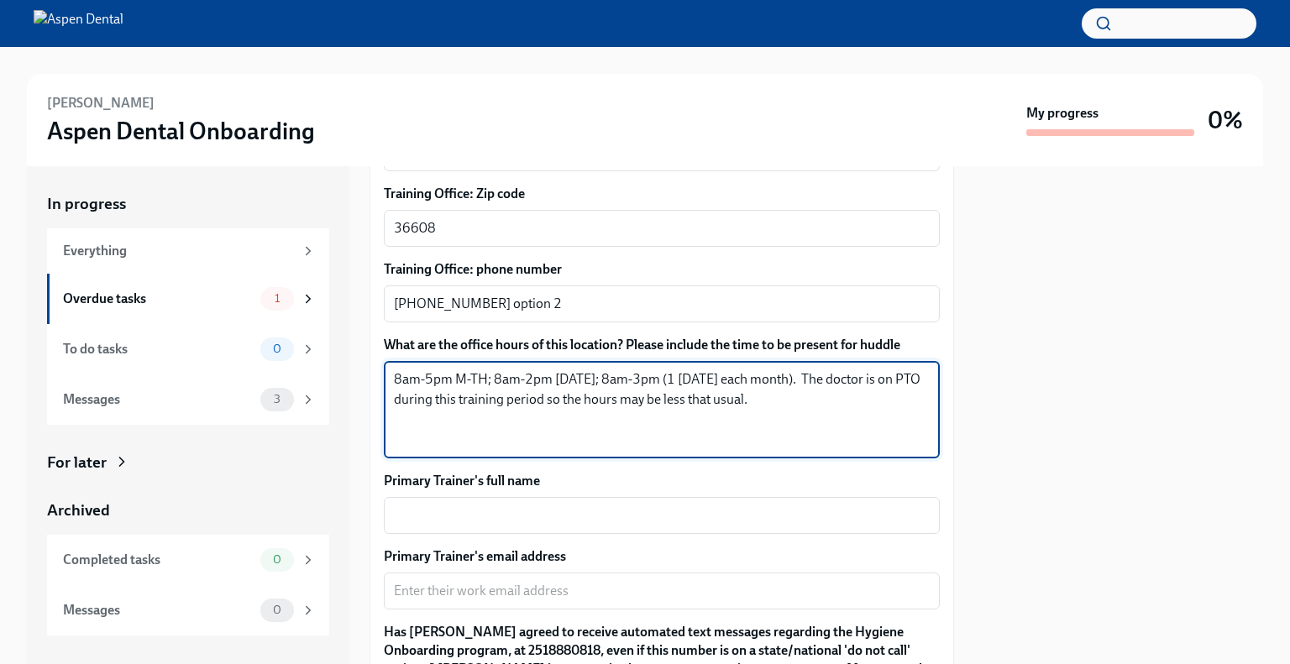
scroll to position [1344, 0]
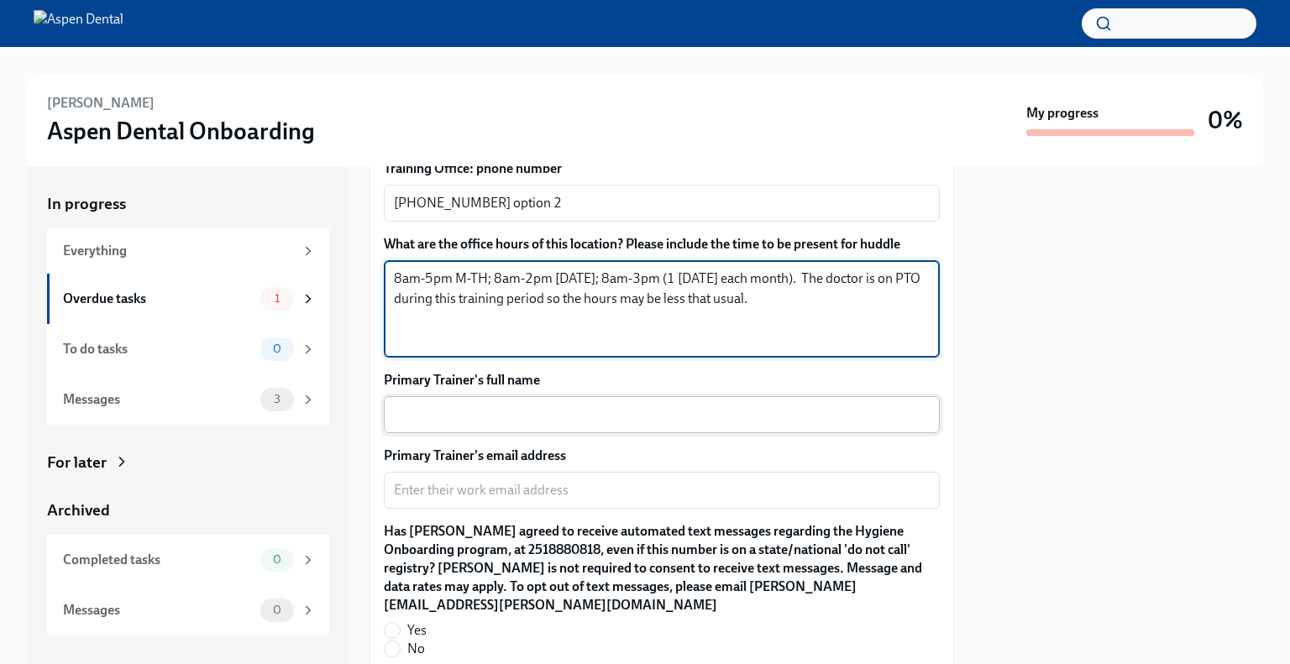
type textarea "8am-5pm M-TH; 8am-2pm [DATE]; 8am-3pm (1 [DATE] each month). The doctor is on P…"
click at [455, 412] on textarea "Primary Trainer's full name" at bounding box center [662, 415] width 536 height 20
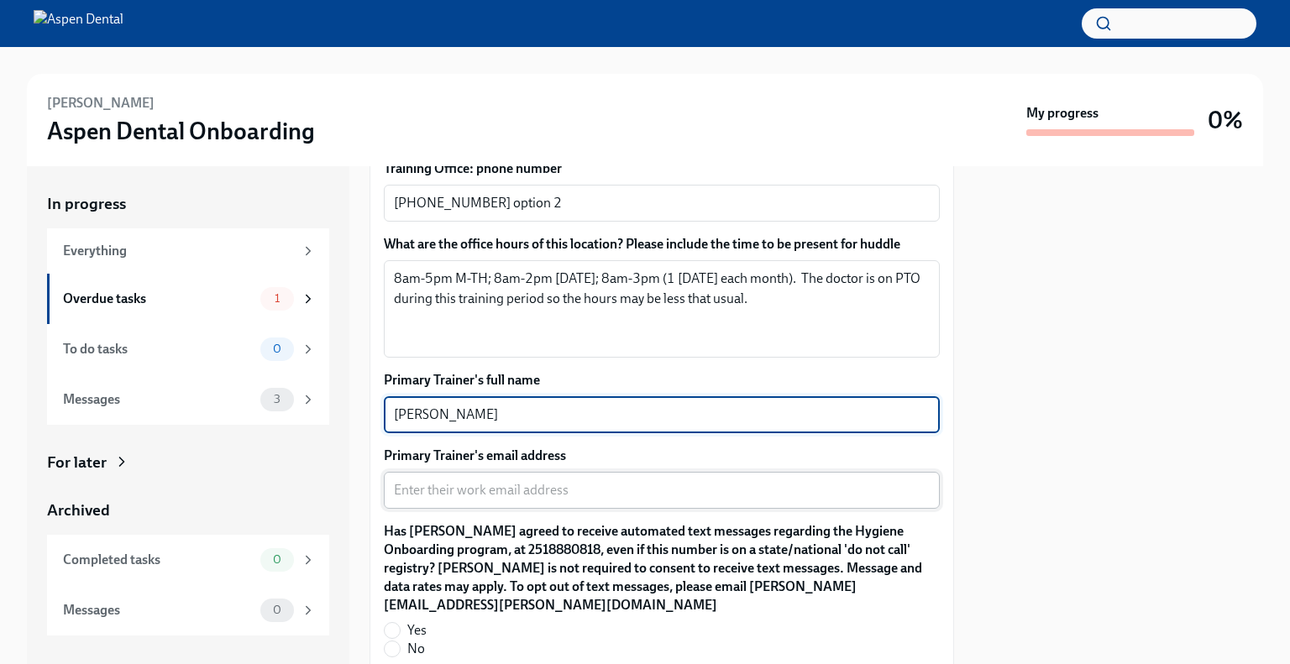
type textarea "[PERSON_NAME]"
click at [427, 503] on div "x ​" at bounding box center [662, 490] width 556 height 37
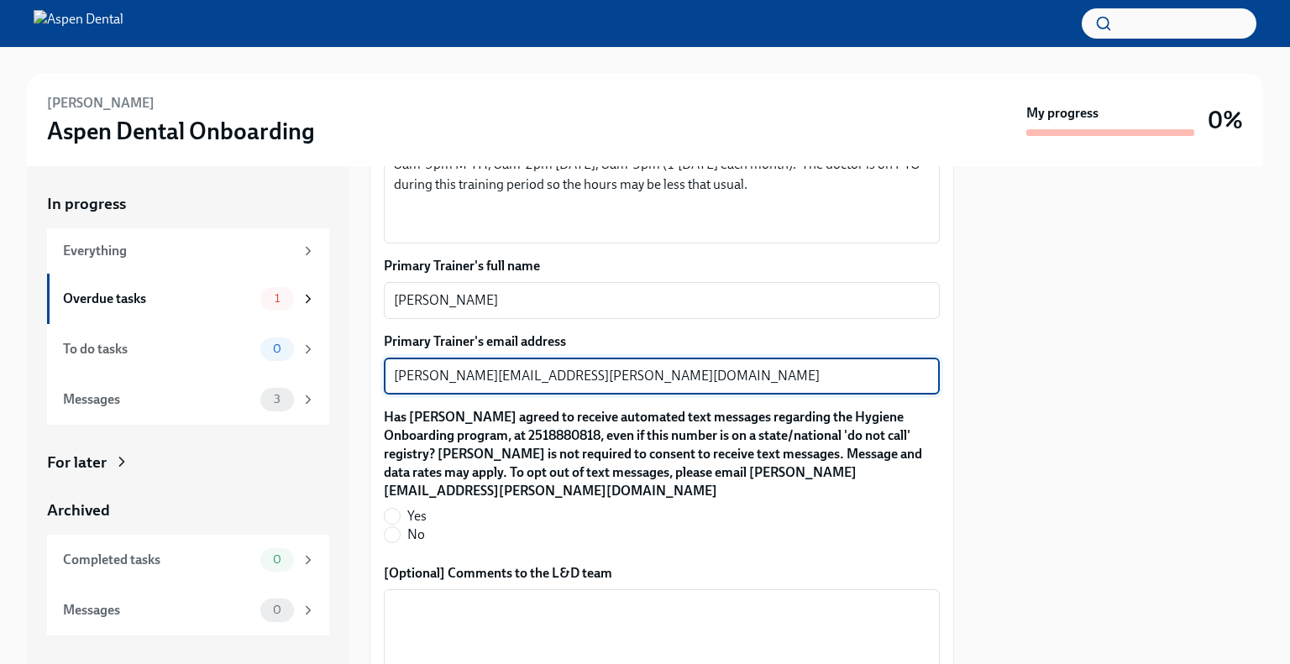
scroll to position [1596, 0]
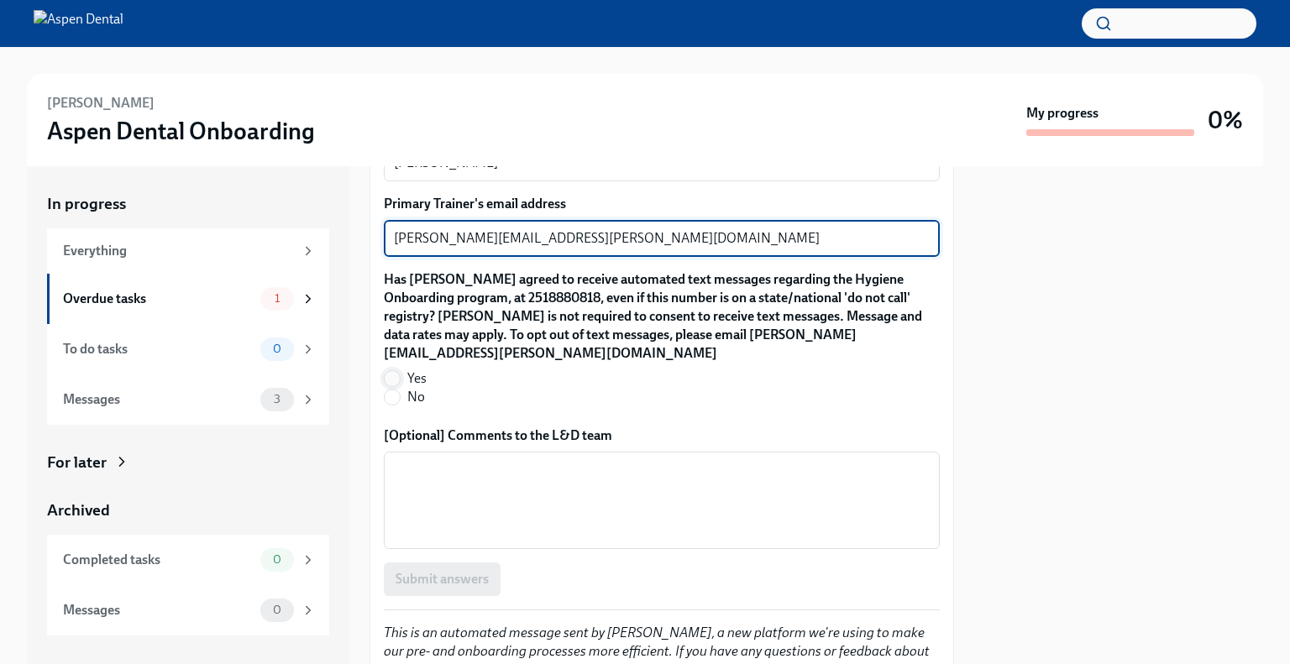
type textarea "[PERSON_NAME][EMAIL_ADDRESS][PERSON_NAME][DOMAIN_NAME]"
click at [400, 370] on span at bounding box center [392, 378] width 17 height 17
click at [400, 371] on input "Yes" at bounding box center [392, 378] width 15 height 15
radio input "true"
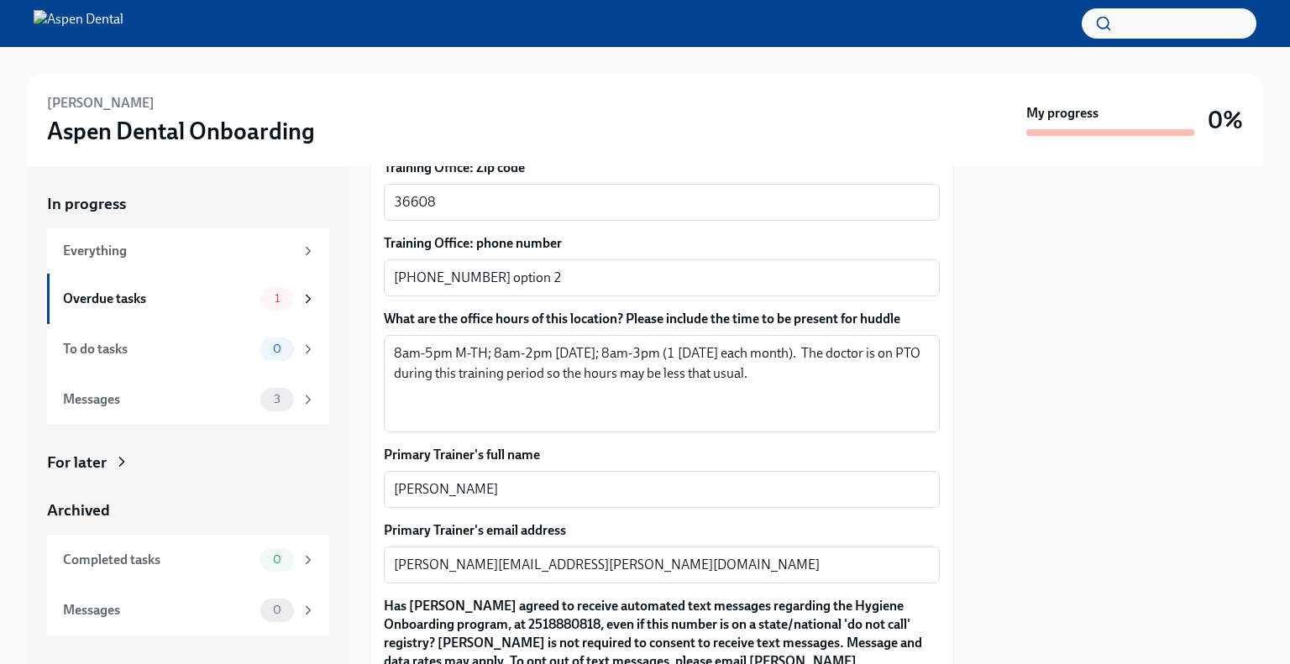
scroll to position [1240, 0]
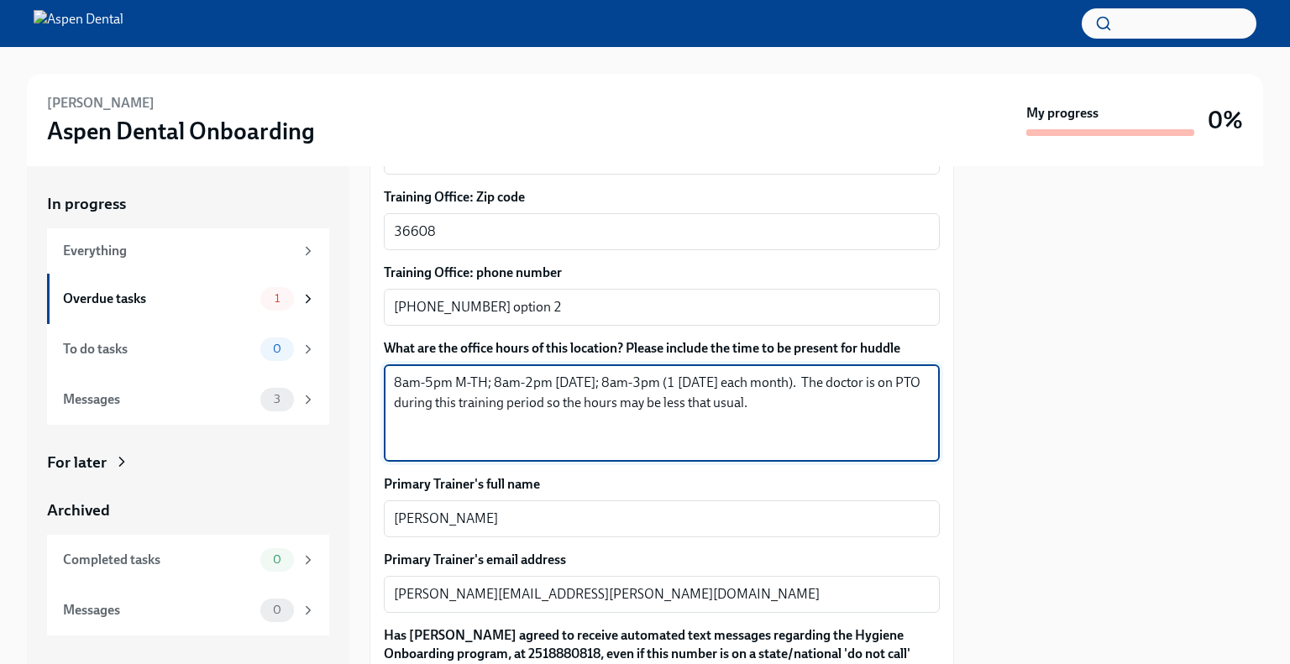
click at [819, 404] on textarea "8am-5pm M-TH; 8am-2pm [DATE]; 8am-3pm (1 [DATE] each month). The doctor is on P…" at bounding box center [662, 413] width 536 height 81
click at [571, 439] on textarea "8am-5pm M-TH; 8am-2pm [DATE]; 8am-3pm (1 [DATE] each month). The doctor is on P…" at bounding box center [662, 413] width 536 height 81
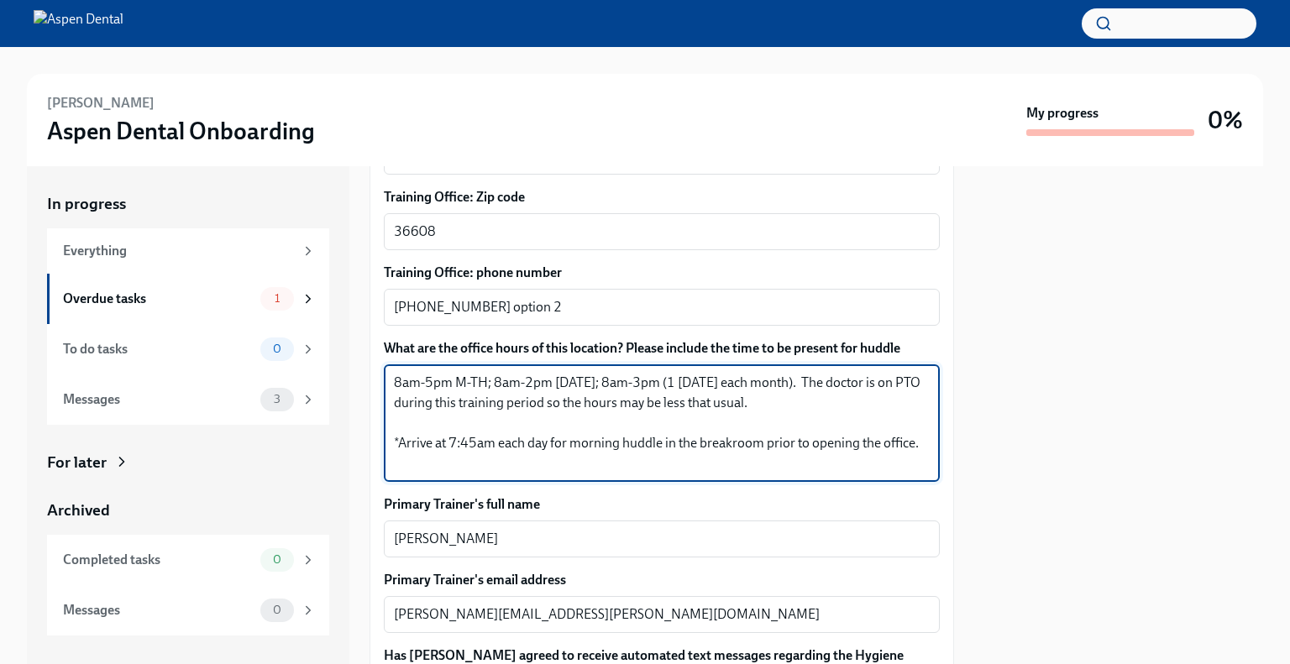
click at [447, 465] on textarea "8am-5pm M-TH; 8am-2pm [DATE]; 8am-3pm (1 [DATE] each month). The doctor is on P…" at bounding box center [662, 423] width 536 height 101
drag, startPoint x: 539, startPoint y: 462, endPoint x: 433, endPoint y: 459, distance: 105.8
click at [430, 459] on textarea "8am-5pm M-TH; 8am-2pm [DATE]; 8am-3pm (1 [DATE] each month). The doctor is on P…" at bounding box center [662, 423] width 536 height 101
click at [426, 459] on textarea "8am-5pm M-TH; 8am-2pm [DATE]; 8am-3pm (1 [DATE] each month). The doctor is on P…" at bounding box center [662, 423] width 536 height 101
click at [430, 459] on textarea "8am-5pm M-TH; 8am-2pm [DATE]; 8am-3pm (1 [DATE] each month). The doctor is on P…" at bounding box center [662, 423] width 536 height 101
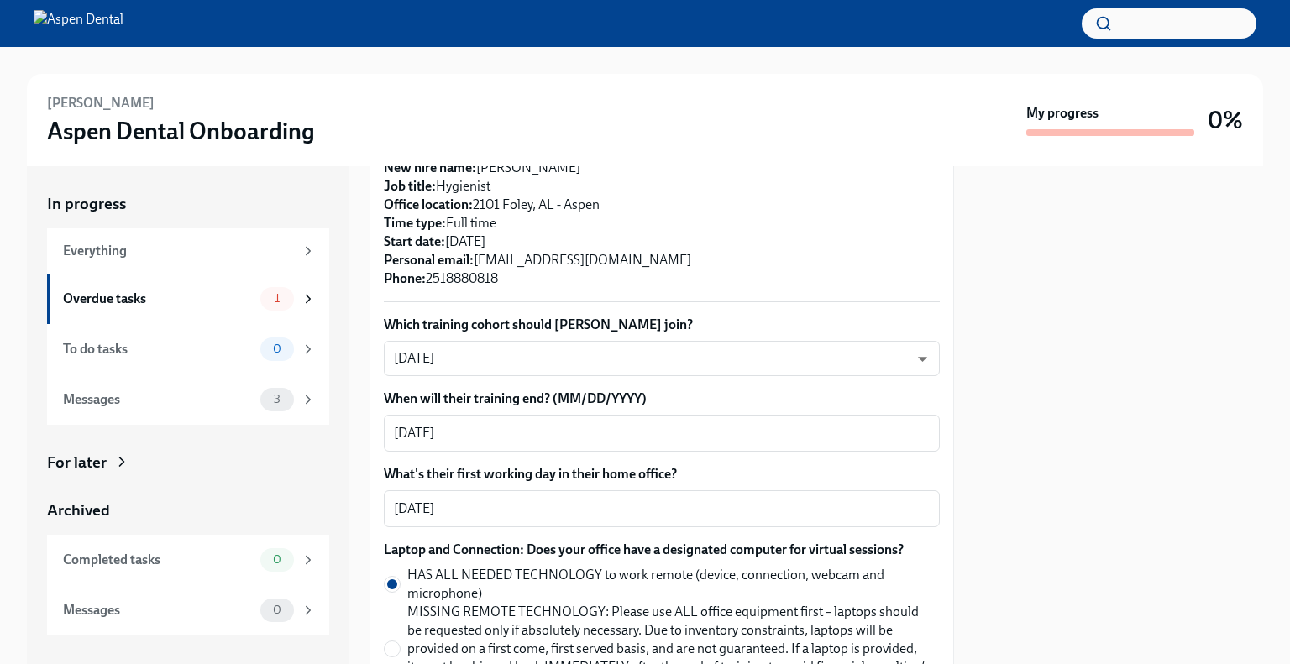
scroll to position [420, 0]
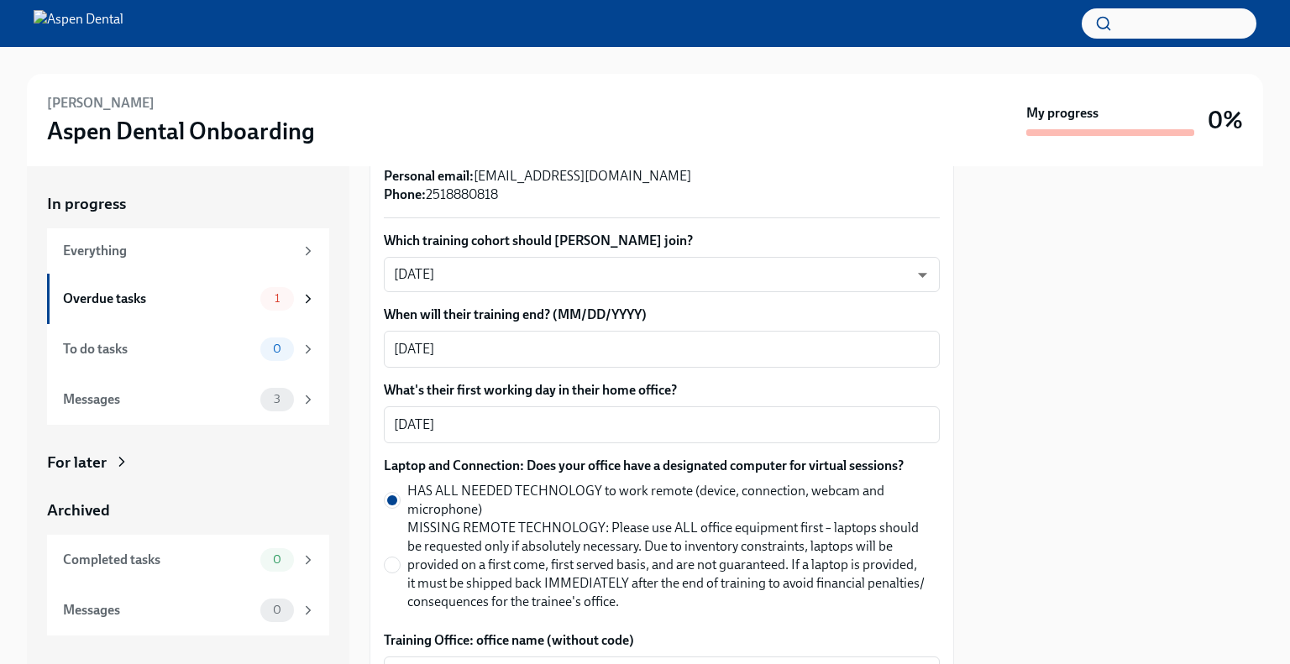
type textarea "8am-5pm M-TH; 8am-2pm [DATE]; 8am-3pm (1 [DATE] each month). The doctor is on P…"
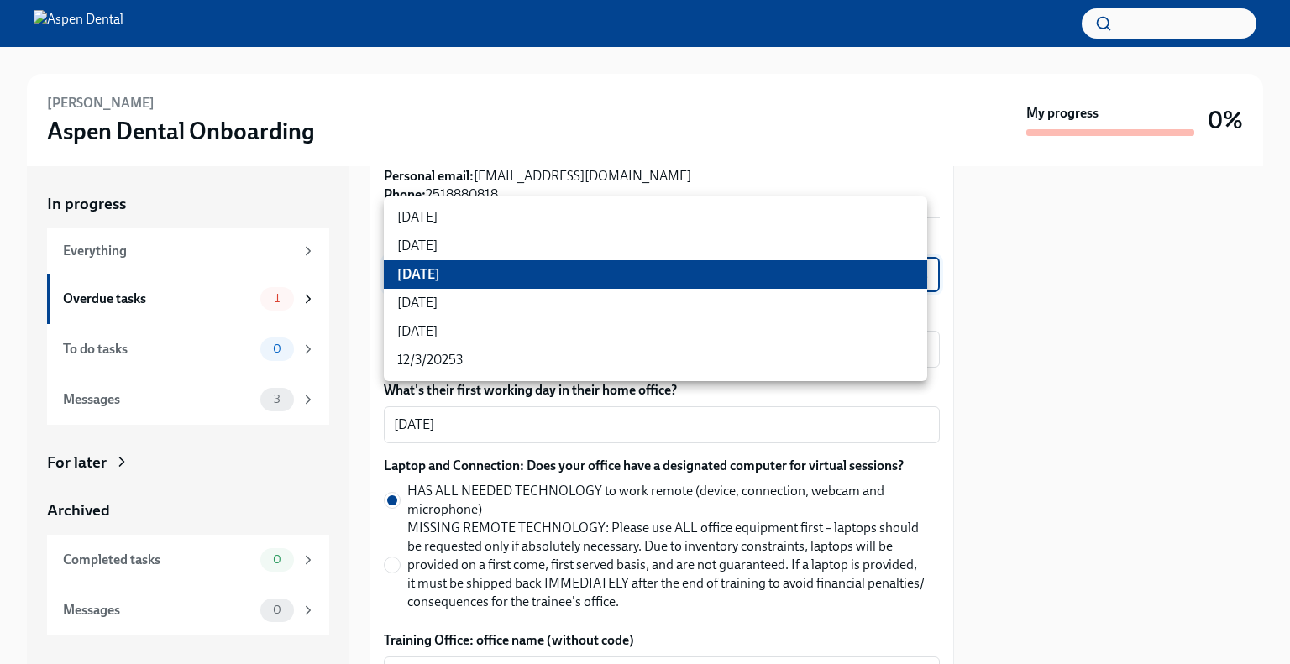
click at [734, 276] on body "[PERSON_NAME] Aspen Dental Onboarding My progress 0% In progress Everything Ove…" at bounding box center [645, 332] width 1290 height 664
click at [668, 278] on li "[DATE]" at bounding box center [655, 274] width 543 height 29
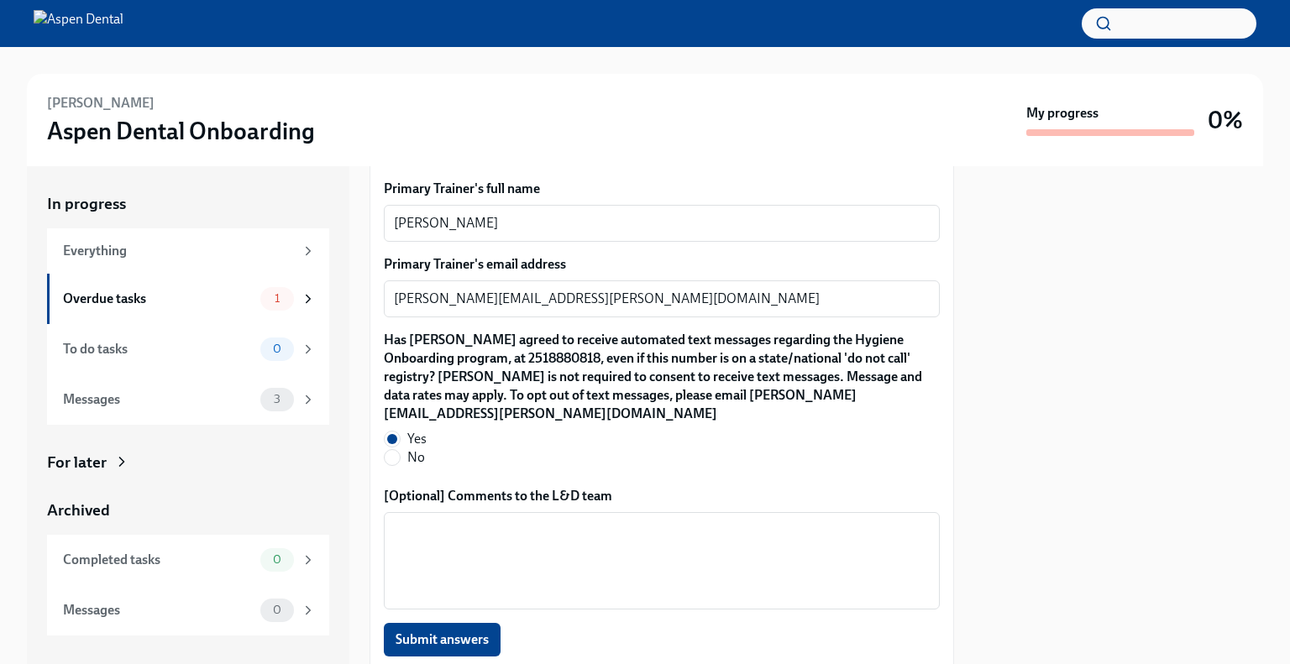
scroll to position [1680, 0]
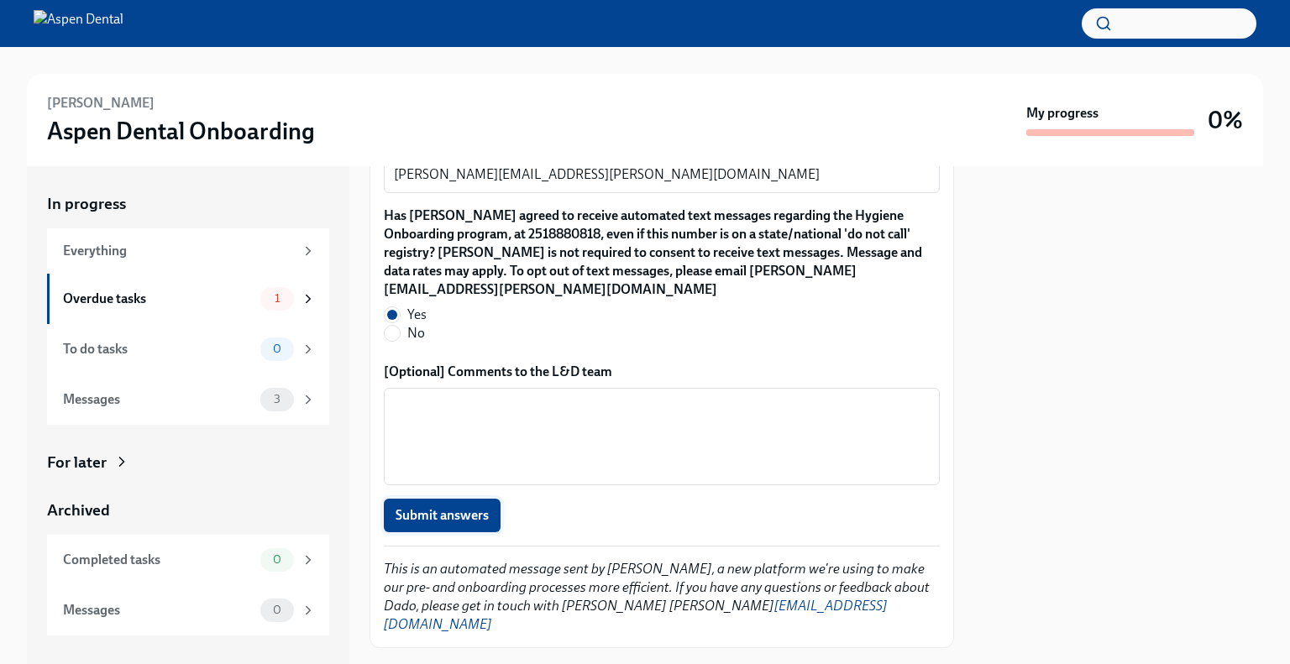
click at [462, 507] on span "Submit answers" at bounding box center [442, 515] width 93 height 17
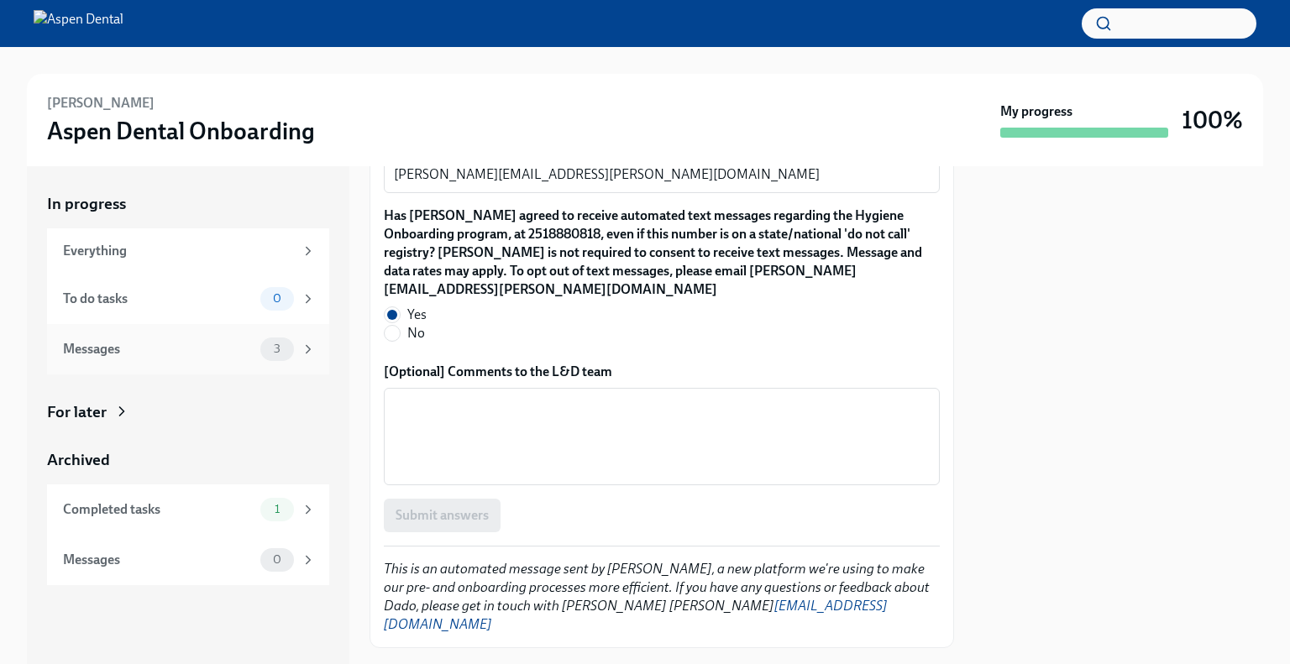
click at [292, 349] on div "3" at bounding box center [277, 350] width 34 height 24
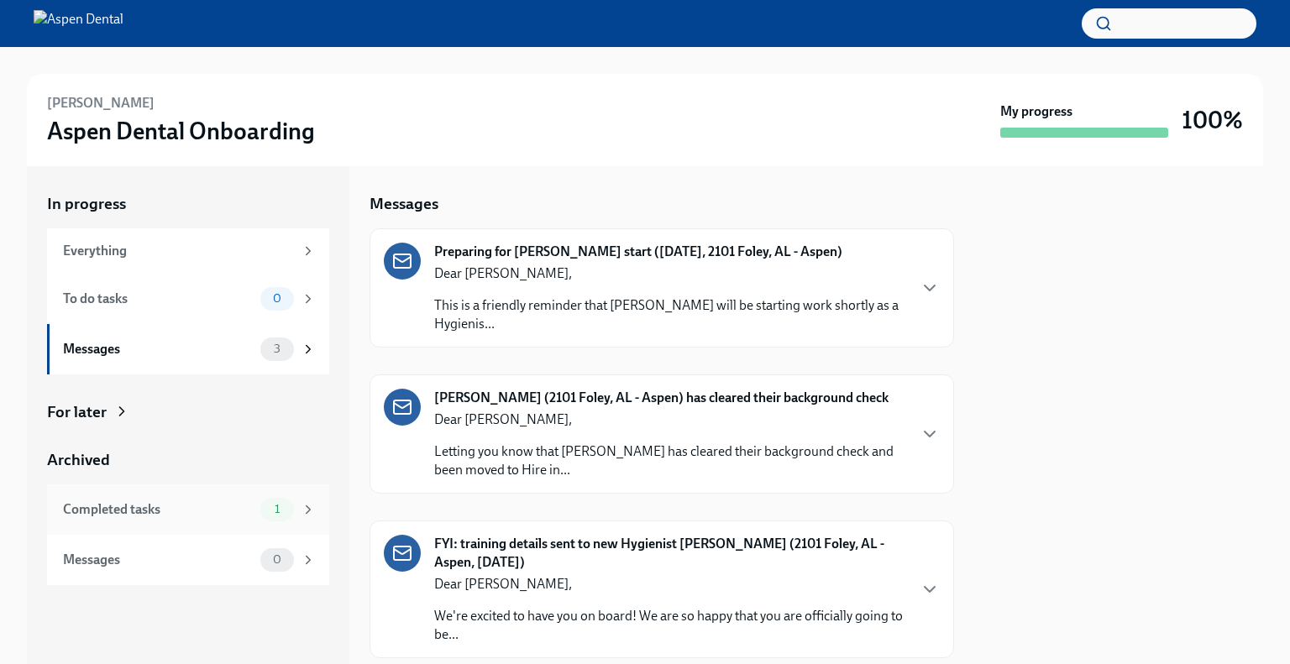
click at [228, 510] on div "Completed tasks" at bounding box center [158, 510] width 191 height 18
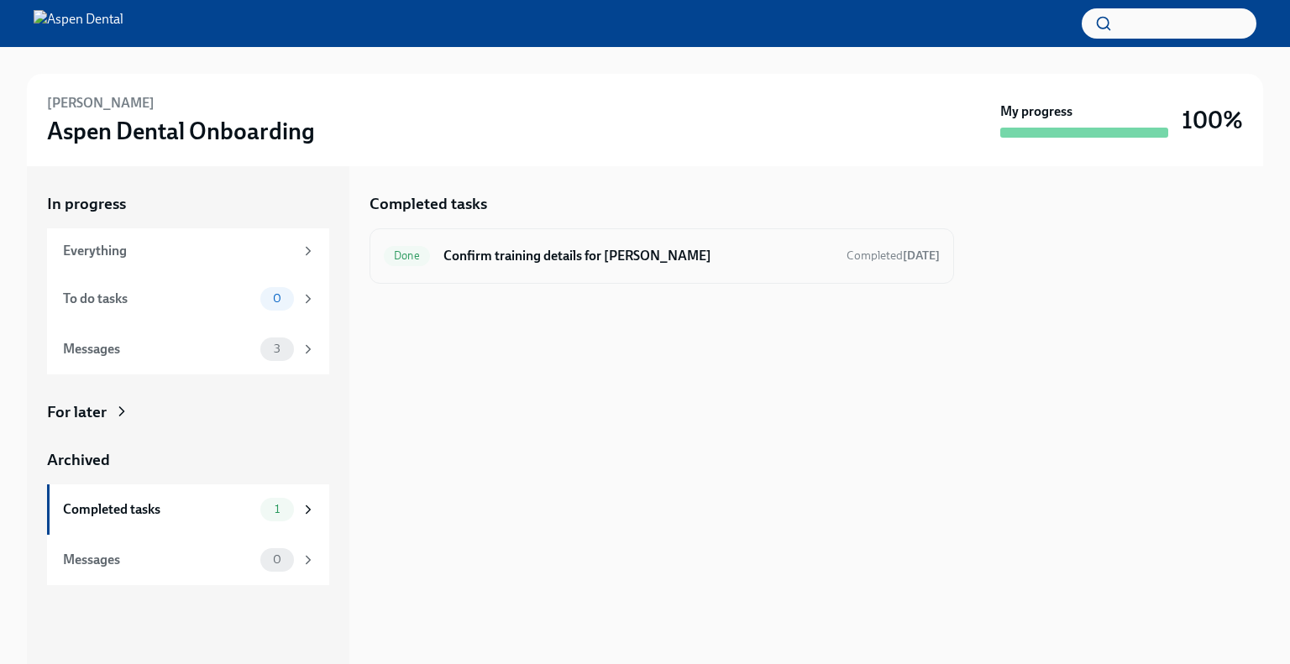
click at [602, 258] on h6 "Confirm training details for [PERSON_NAME]" at bounding box center [638, 256] width 390 height 18
